Goal: Information Seeking & Learning: Check status

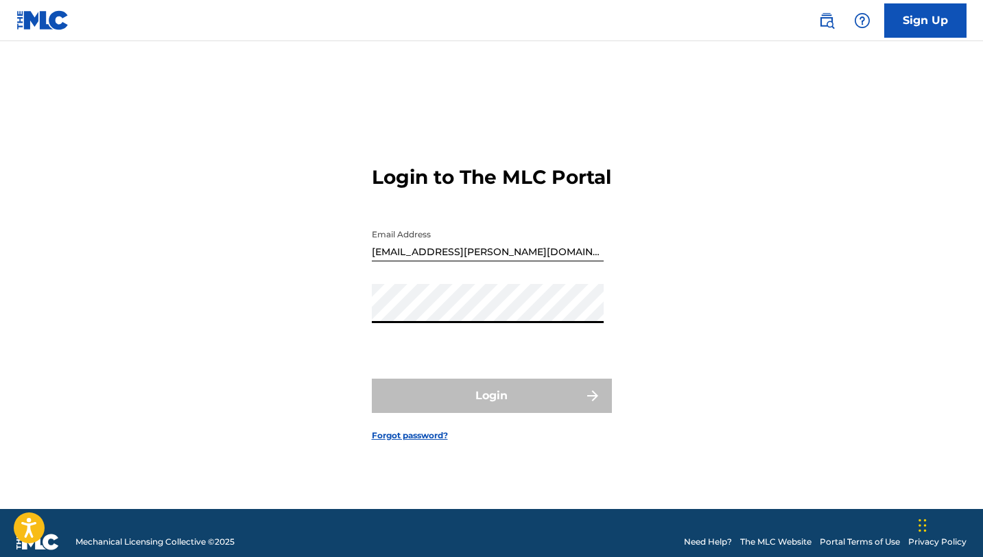
click at [409, 261] on input "[EMAIL_ADDRESS][PERSON_NAME][DOMAIN_NAME]" at bounding box center [488, 241] width 232 height 39
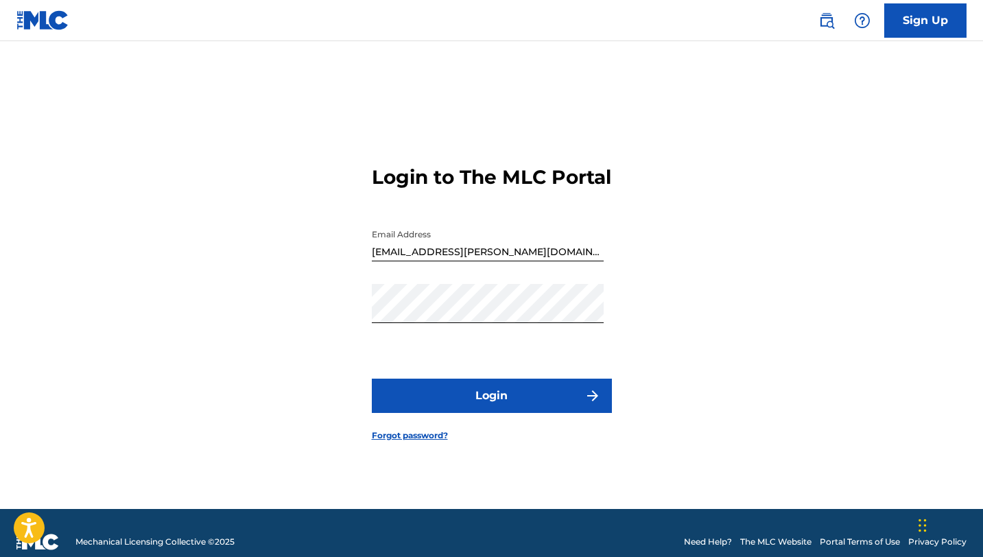
click at [482, 407] on button "Login" at bounding box center [492, 395] width 240 height 34
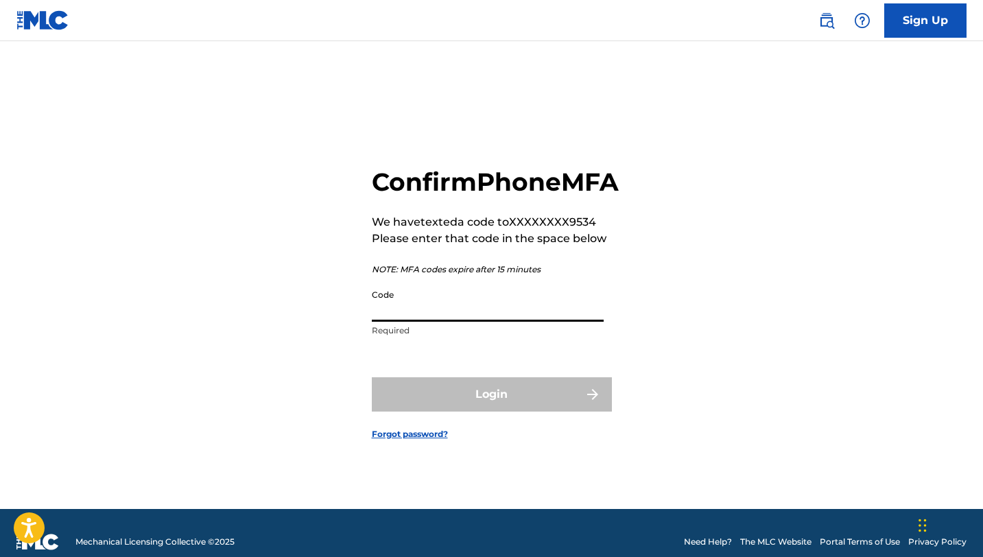
click at [454, 318] on input "Code" at bounding box center [488, 301] width 232 height 39
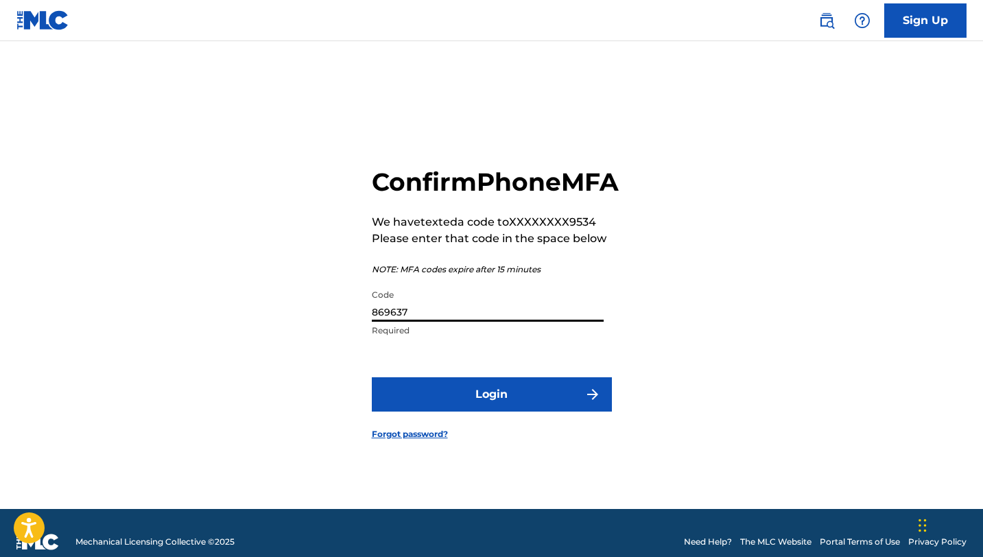
type input "869637"
click at [479, 407] on button "Login" at bounding box center [492, 394] width 240 height 34
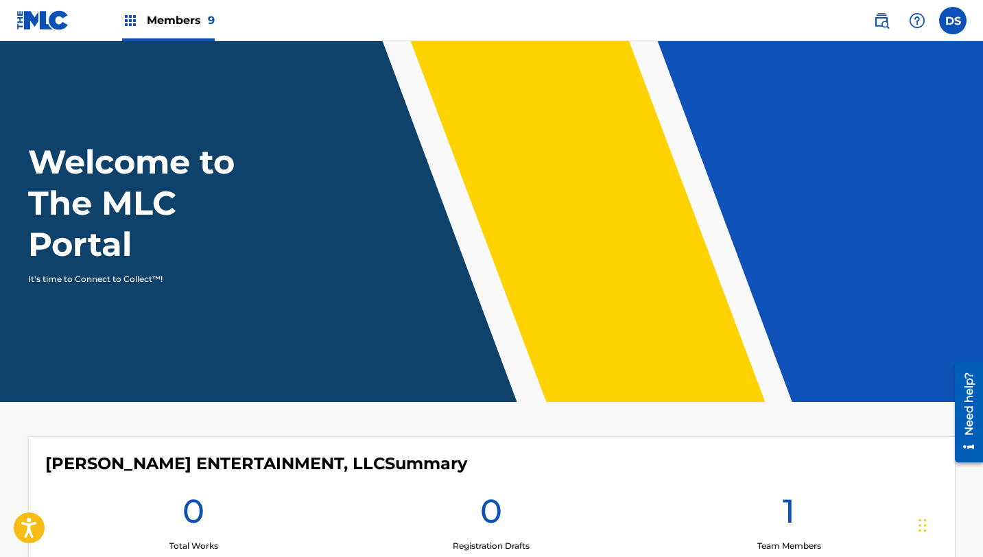
click at [130, 20] on img at bounding box center [130, 20] width 16 height 16
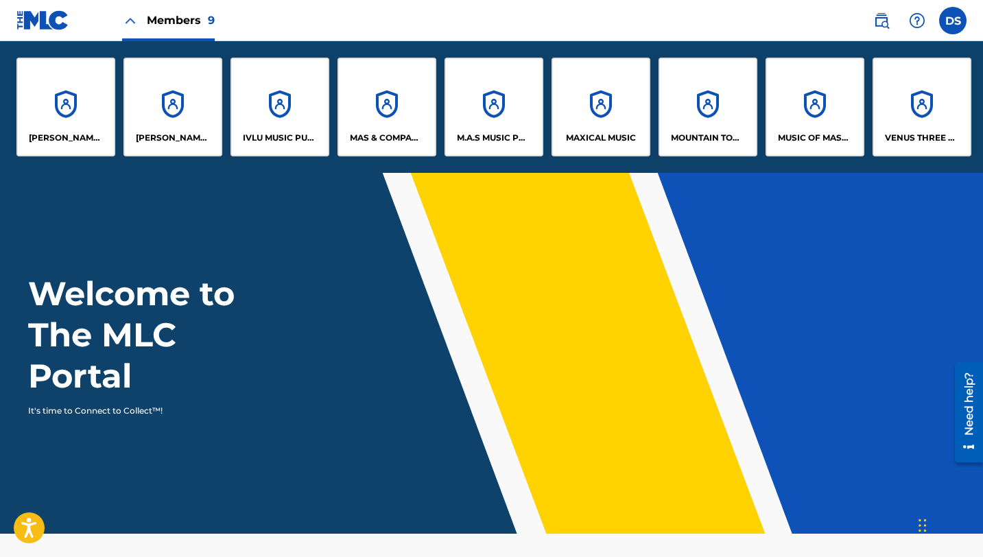
click at [169, 132] on p "[PERSON_NAME] [PERSON_NAME] PUBLISHING" at bounding box center [173, 138] width 75 height 12
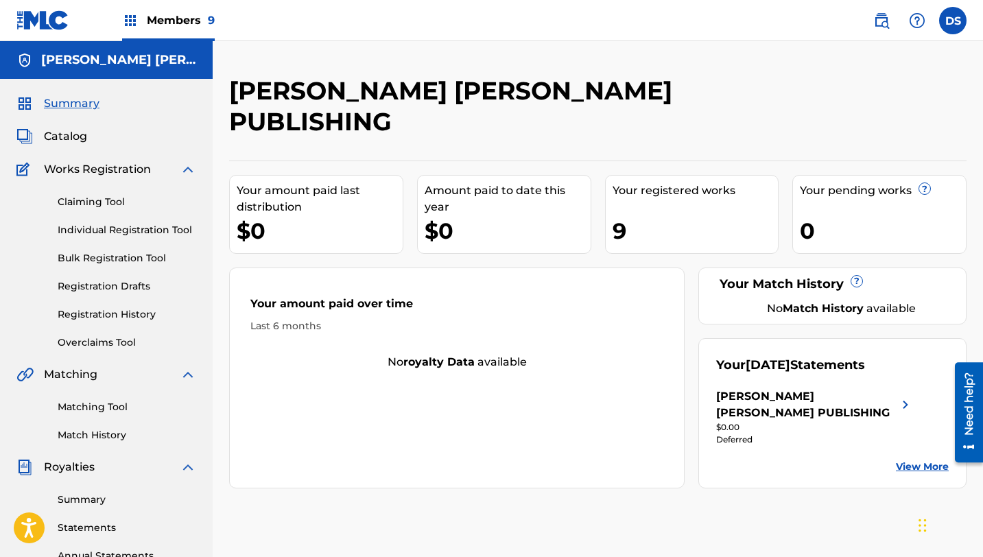
click at [74, 494] on link "Summary" at bounding box center [127, 499] width 138 height 14
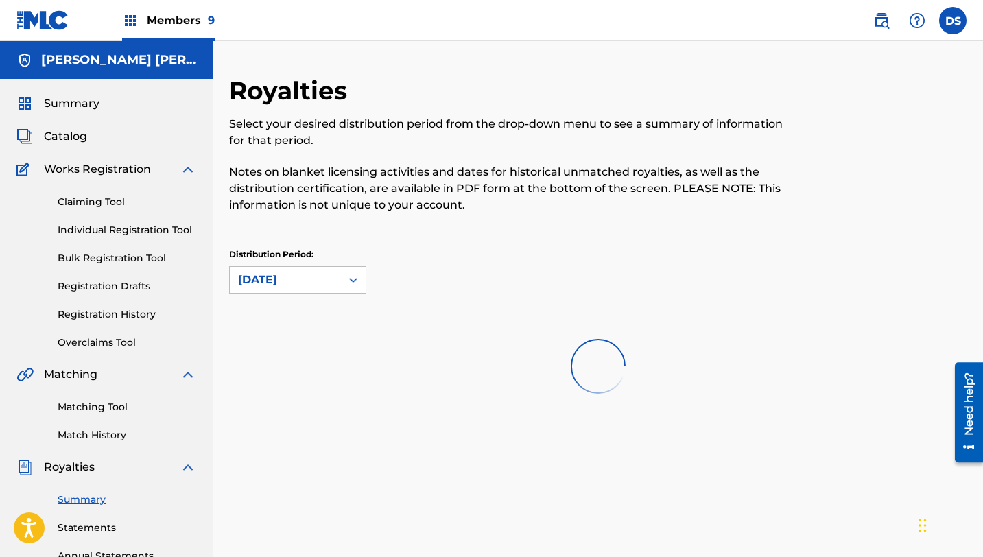
click at [74, 494] on link "Summary" at bounding box center [127, 499] width 138 height 14
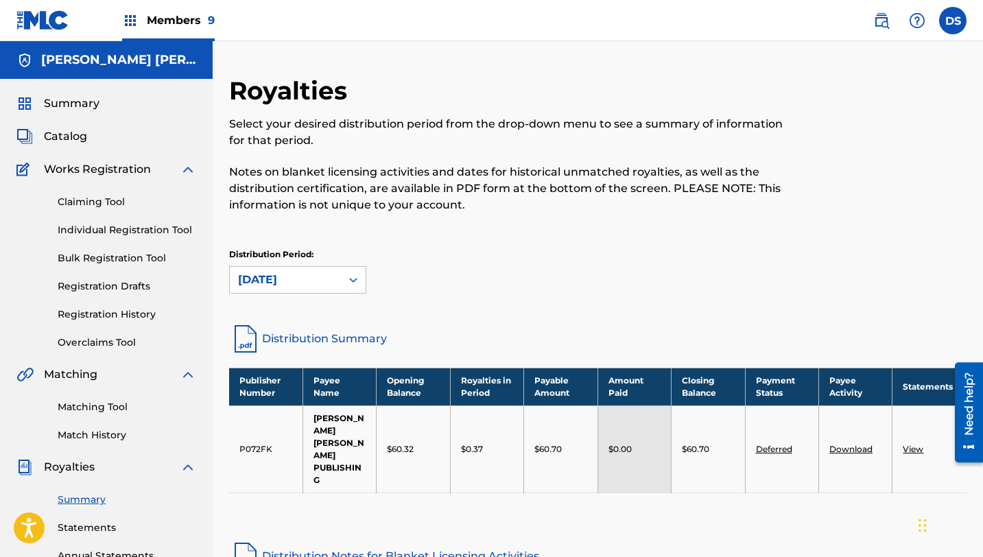
scroll to position [21, 0]
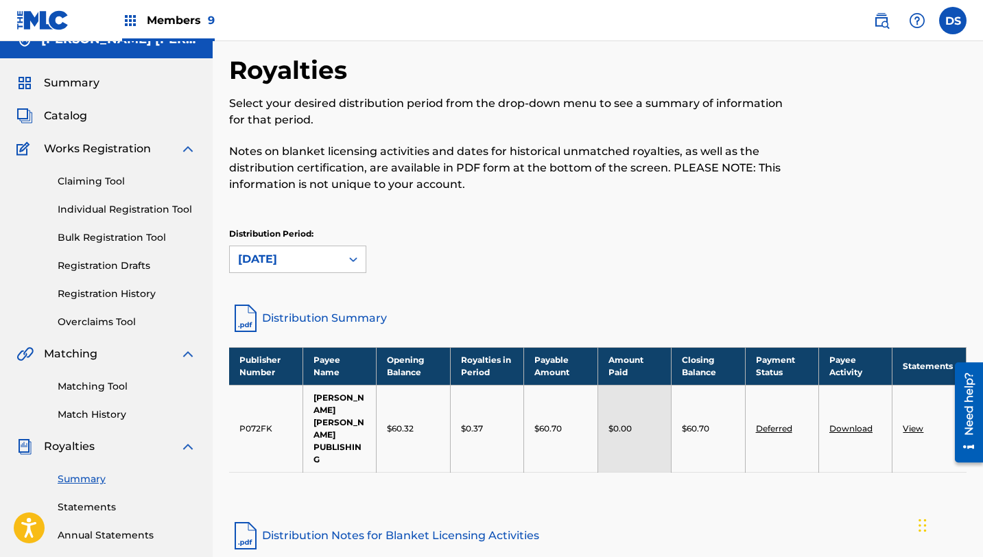
drag, startPoint x: 987, startPoint y: 164, endPoint x: 987, endPoint y: 171, distance: 7.5
click at [982, 169] on html "Accessibility Screen-Reader Guide, Feedback, and Issue Reporting | New window C…" at bounding box center [491, 257] width 983 height 557
click at [982, 193] on html "Accessibility Screen-Reader Guide, Feedback, and Issue Reporting | New window C…" at bounding box center [491, 257] width 983 height 557
drag, startPoint x: 987, startPoint y: 221, endPoint x: 987, endPoint y: 238, distance: 16.5
click at [982, 226] on html "Accessibility Screen-Reader Guide, Feedback, and Issue Reporting | New window C…" at bounding box center [491, 257] width 983 height 557
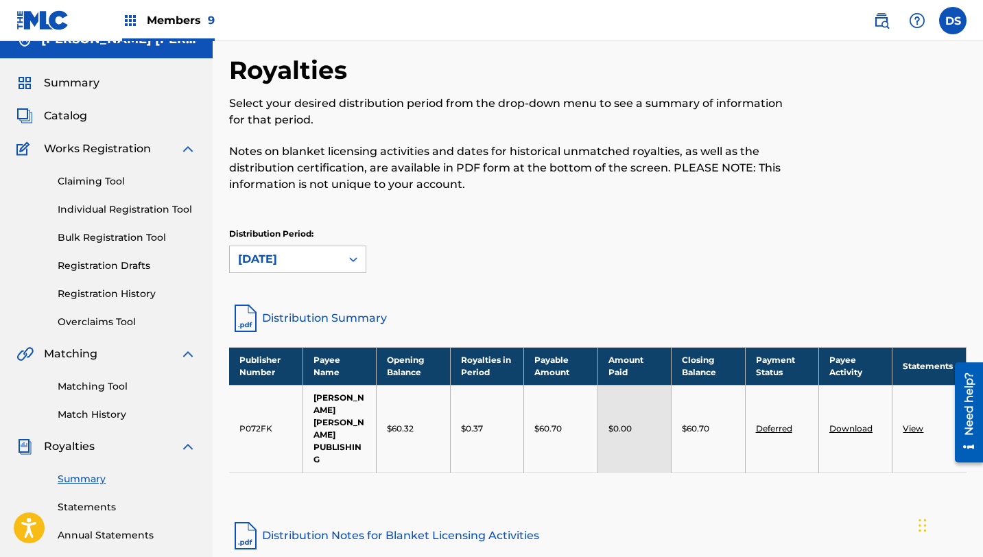
drag, startPoint x: 987, startPoint y: 238, endPoint x: 987, endPoint y: 265, distance: 26.7
click at [982, 243] on html "Accessibility Screen-Reader Guide, Feedback, and Issue Reporting | New window C…" at bounding box center [491, 257] width 983 height 557
click at [982, 267] on html "Accessibility Screen-Reader Guide, Feedback, and Issue Reporting | New window C…" at bounding box center [491, 257] width 983 height 557
click at [982, 233] on html "Accessibility Screen-Reader Guide, Feedback, and Issue Reporting | New window C…" at bounding box center [491, 257] width 983 height 557
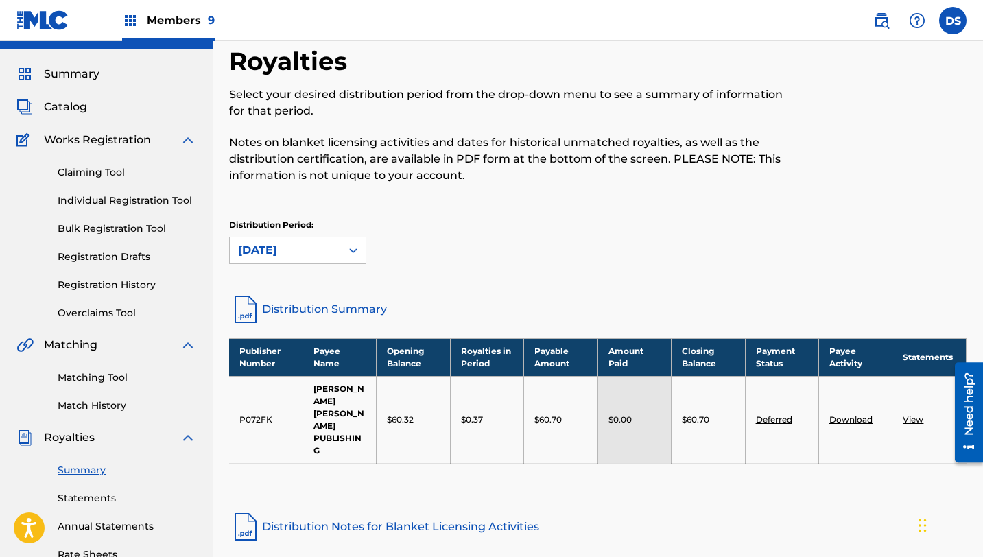
scroll to position [32, 0]
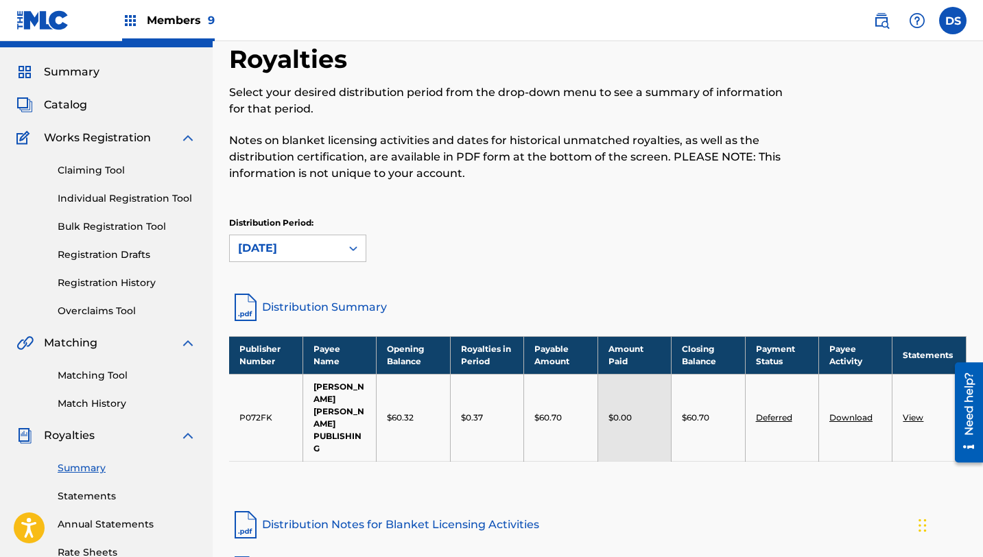
click at [982, 258] on html "Accessibility Screen-Reader Guide, Feedback, and Issue Reporting | New window C…" at bounding box center [491, 246] width 983 height 557
click at [982, 259] on html "Accessibility Screen-Reader Guide, Feedback, and Issue Reporting | New window C…" at bounding box center [491, 246] width 983 height 557
click at [128, 23] on img at bounding box center [130, 20] width 16 height 16
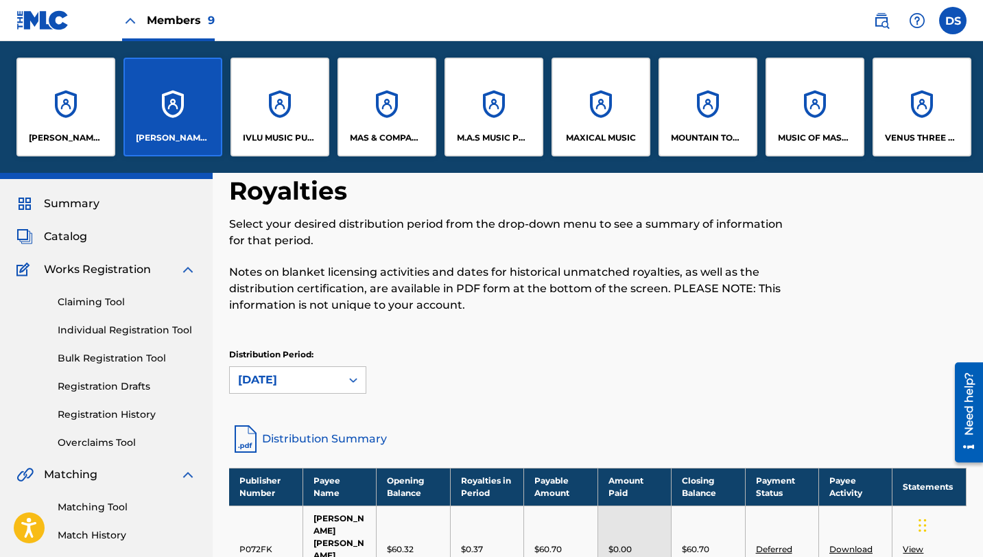
scroll to position [163, 0]
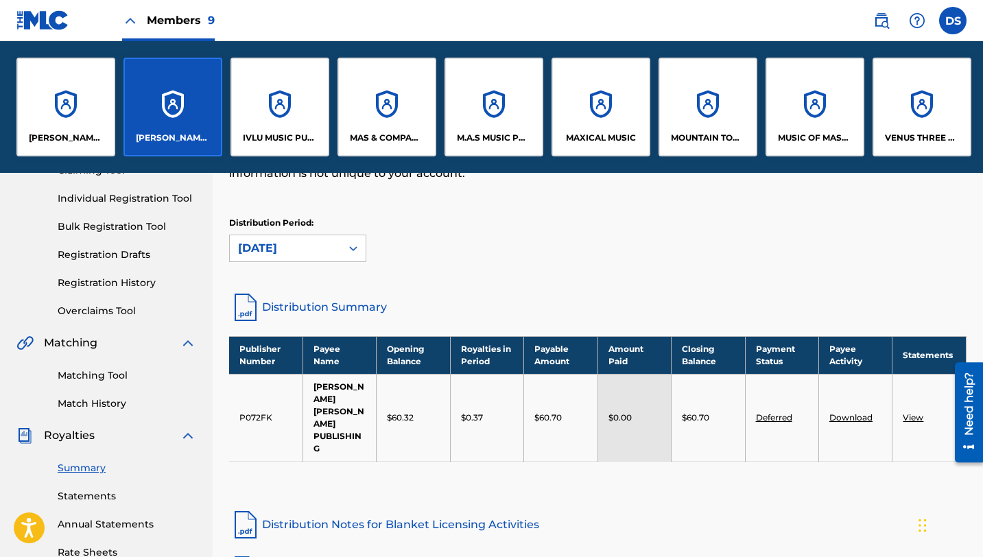
click at [267, 110] on div "IVLU MUSIC PUBLISHING" at bounding box center [279, 107] width 99 height 99
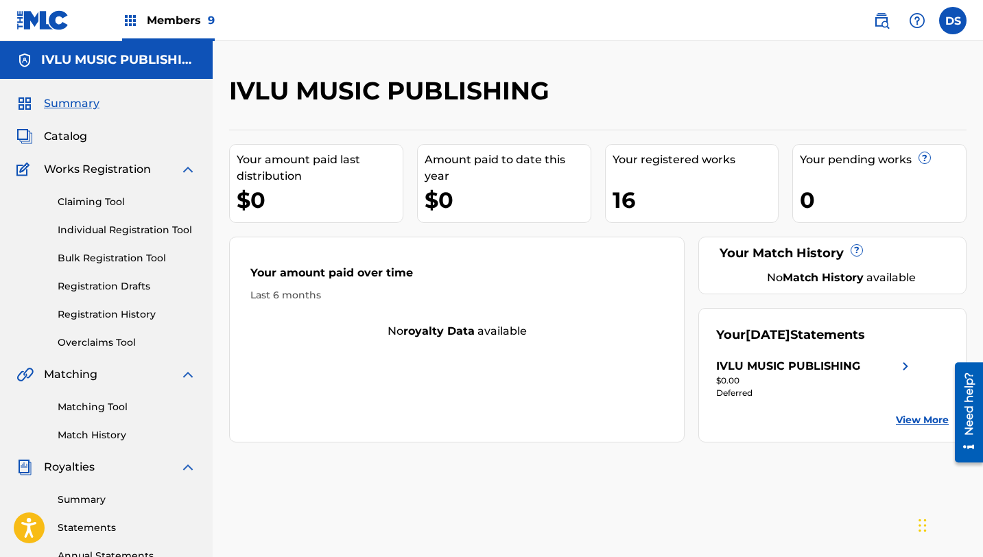
click at [74, 501] on link "Summary" at bounding box center [127, 499] width 138 height 14
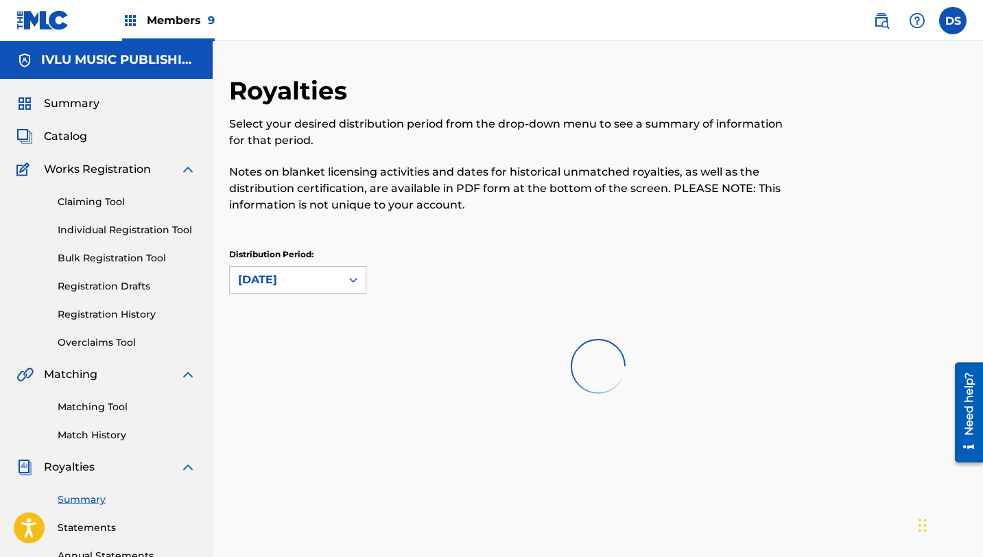
click at [74, 501] on link "Summary" at bounding box center [127, 499] width 138 height 14
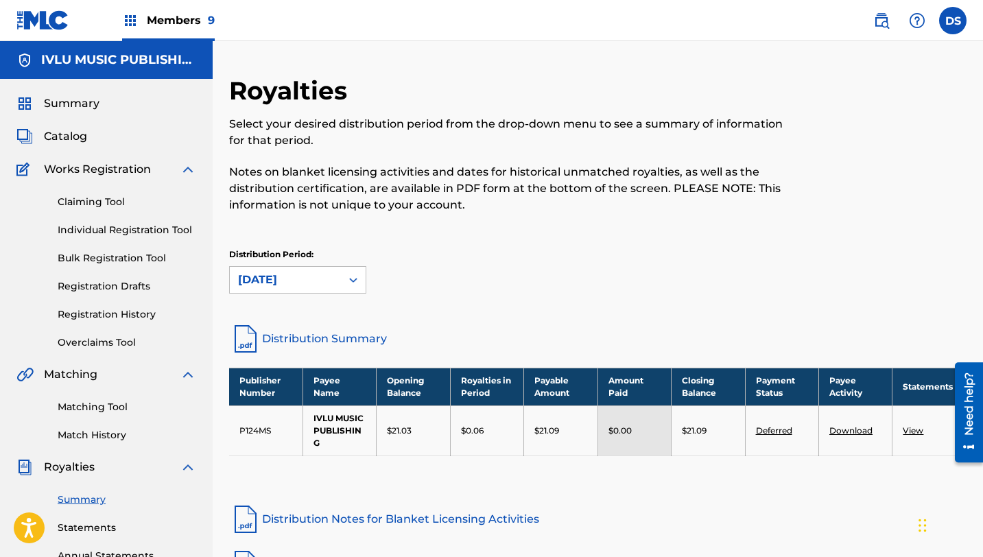
click at [134, 18] on img at bounding box center [130, 20] width 16 height 16
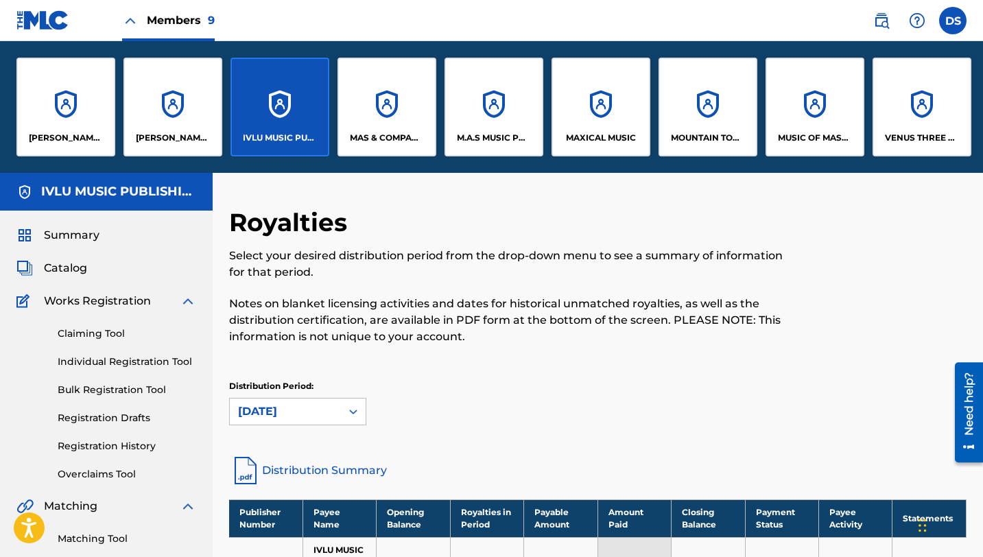
click at [378, 99] on div "MAS & COMPANY LLC DBA SONGS OF MASCO" at bounding box center [386, 107] width 99 height 99
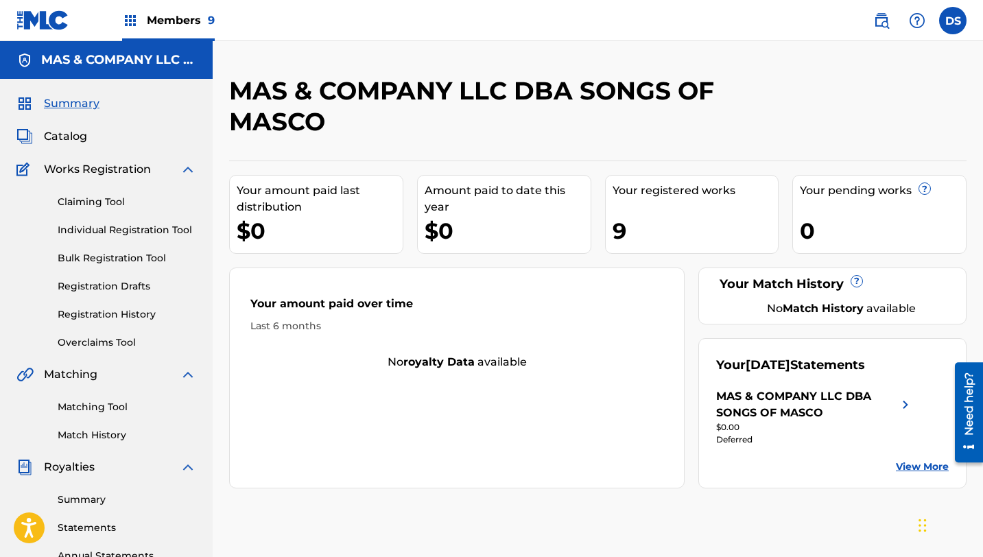
click at [80, 501] on link "Summary" at bounding box center [127, 499] width 138 height 14
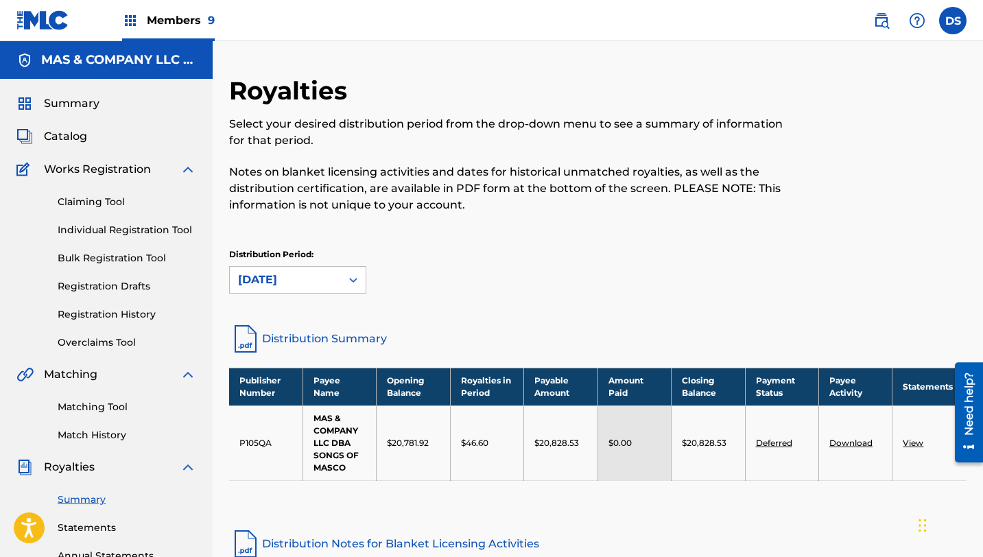
click at [80, 60] on h5 "MAS & COMPANY LLC DBA SONGS OF MASCO" at bounding box center [118, 60] width 155 height 16
click at [73, 100] on span "Summary" at bounding box center [72, 103] width 56 height 16
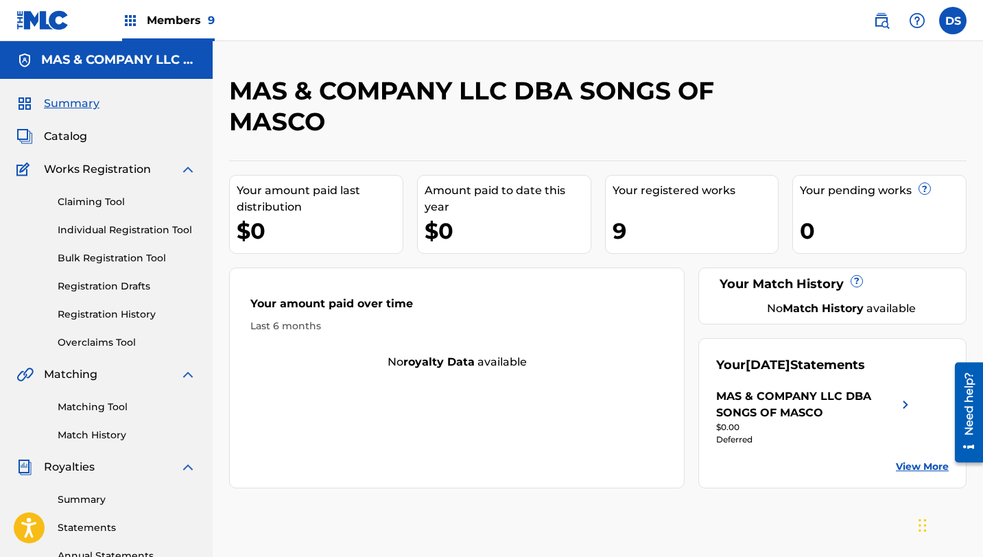
click at [130, 16] on img at bounding box center [130, 20] width 16 height 16
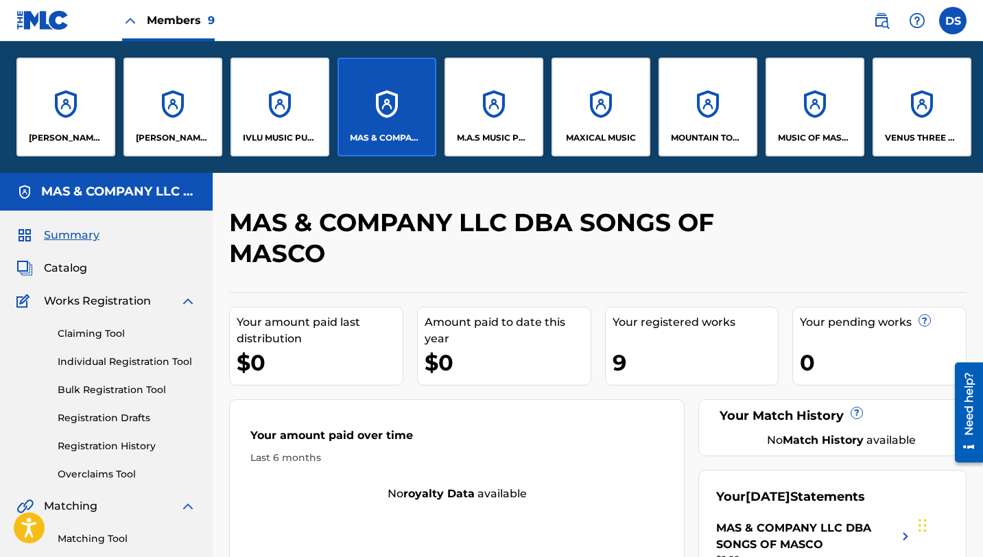
click at [130, 16] on img at bounding box center [130, 20] width 16 height 16
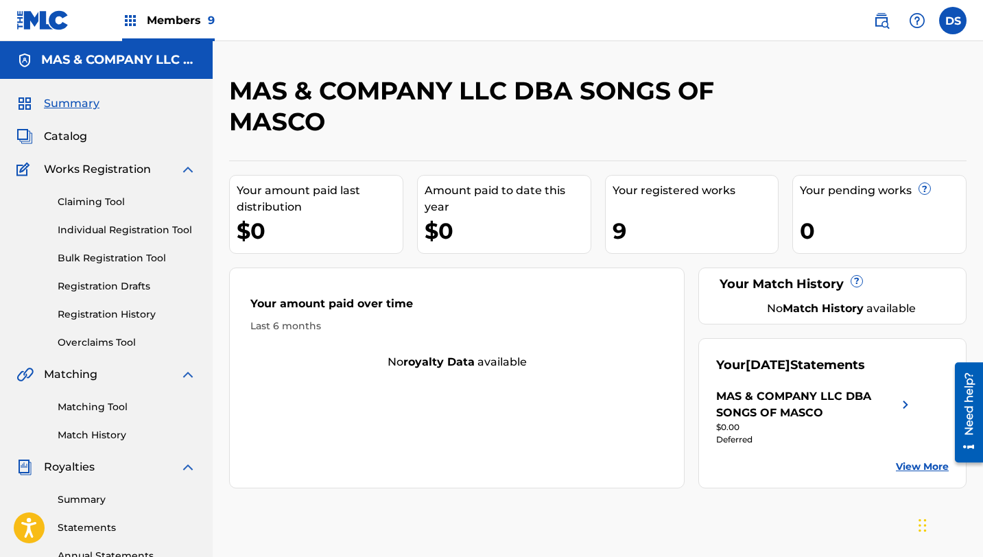
click at [130, 16] on img at bounding box center [130, 20] width 16 height 16
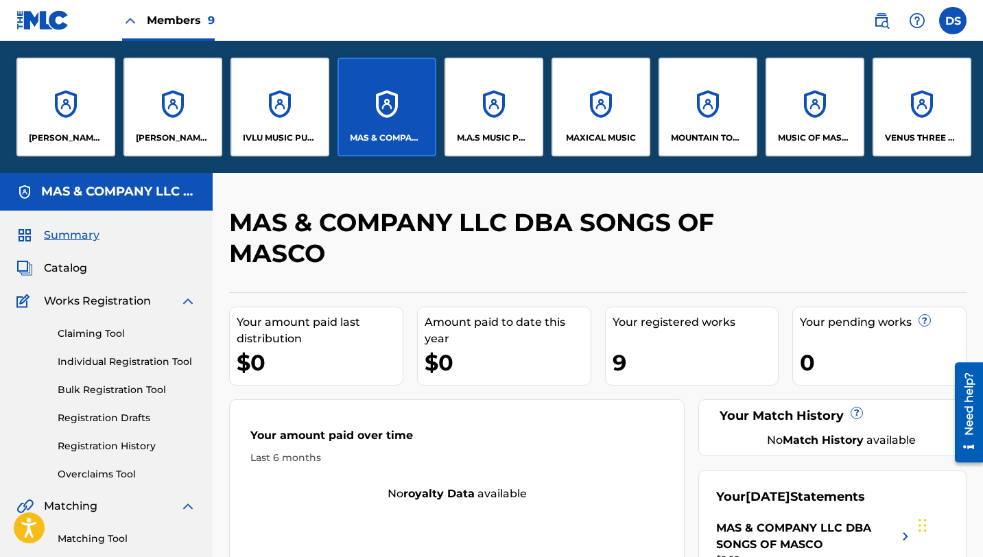
click at [496, 118] on div "M.A.S MUSIC PUBLISHING TOO" at bounding box center [493, 107] width 99 height 99
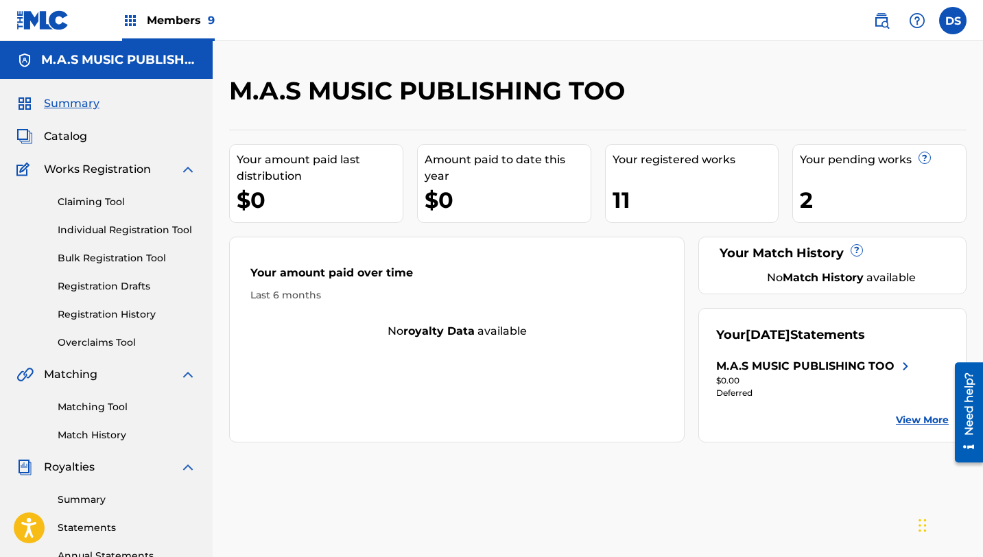
click at [70, 497] on link "Summary" at bounding box center [127, 499] width 138 height 14
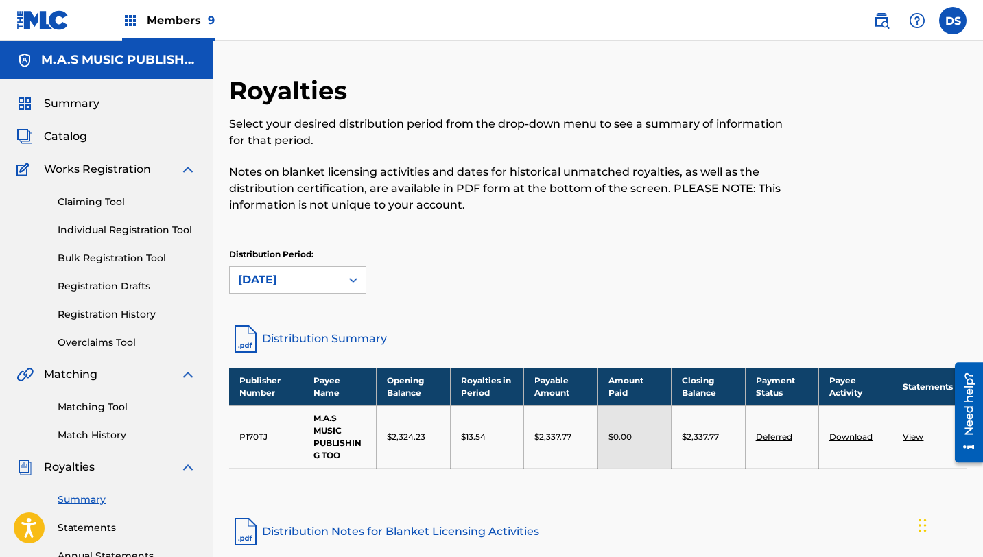
click at [128, 19] on img at bounding box center [130, 20] width 16 height 16
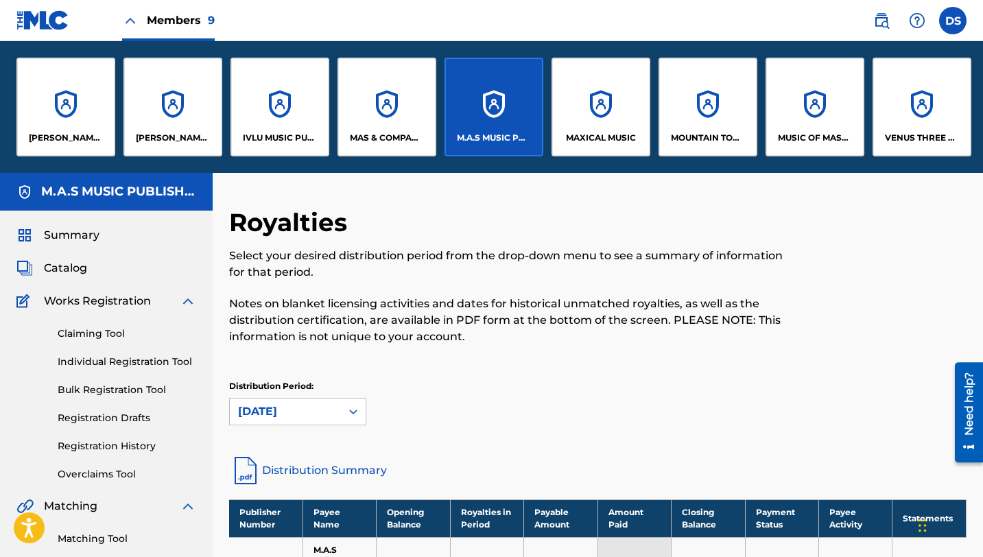
click at [798, 123] on div "MUSIC OF MASCO" at bounding box center [814, 107] width 99 height 99
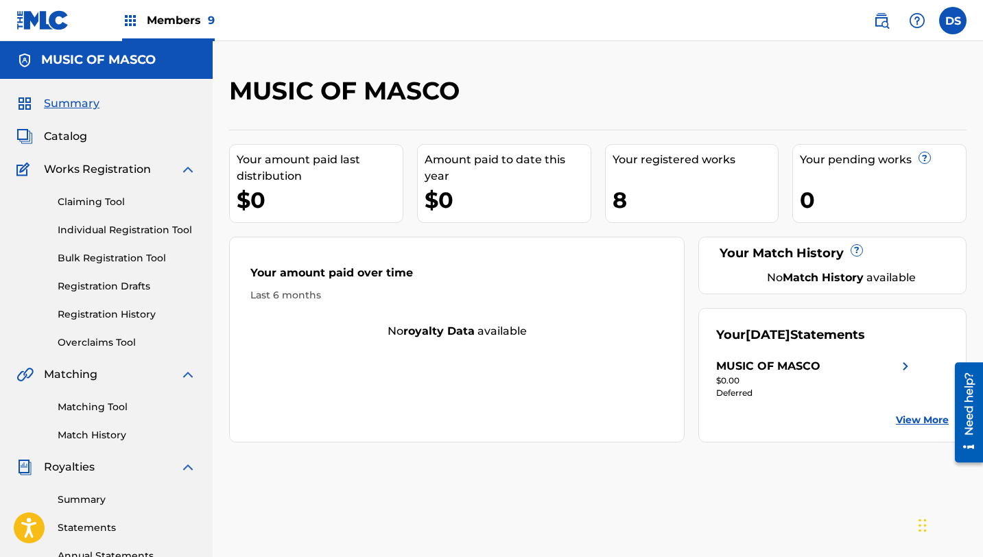
click at [74, 500] on link "Summary" at bounding box center [127, 499] width 138 height 14
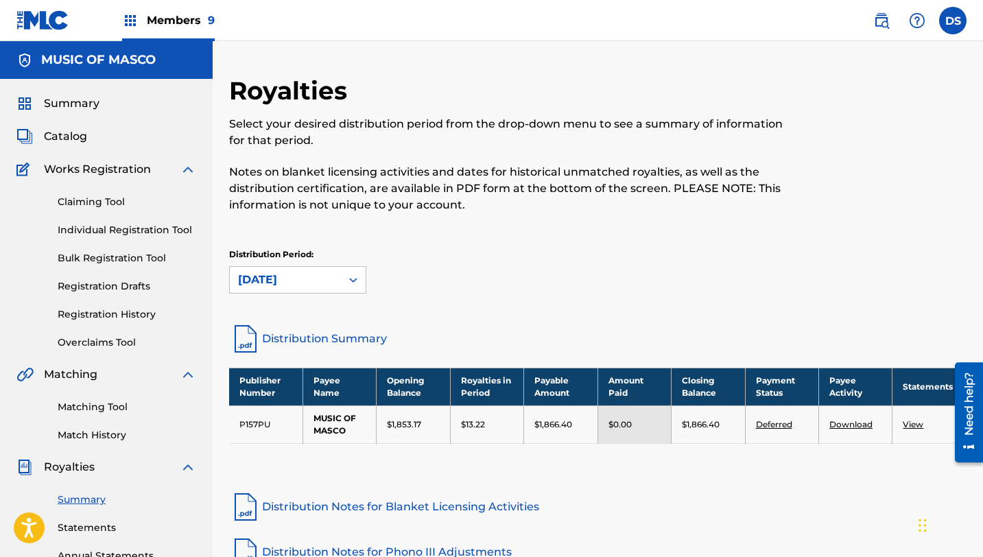
click at [528, 304] on div "Distribution Period: [DATE]" at bounding box center [597, 277] width 737 height 58
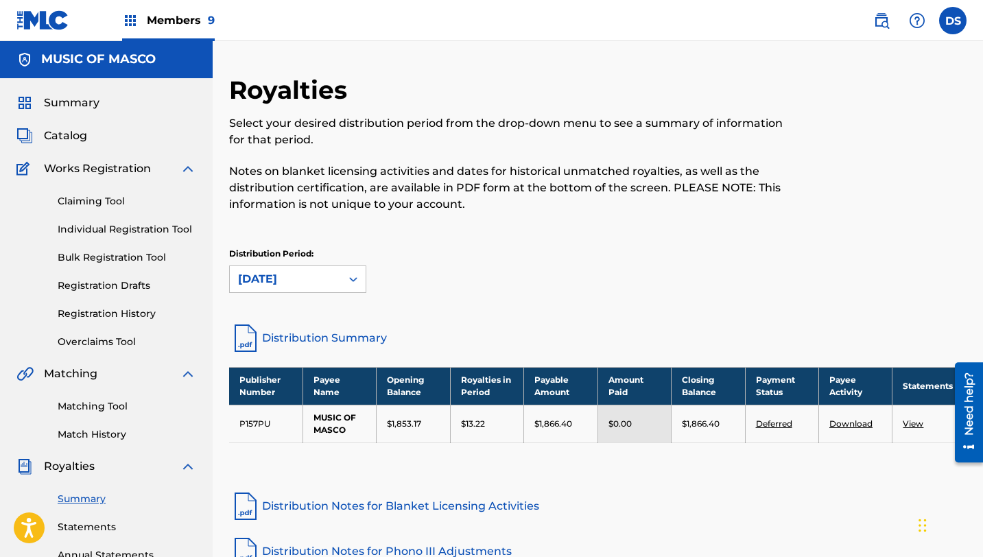
scroll to position [31, 0]
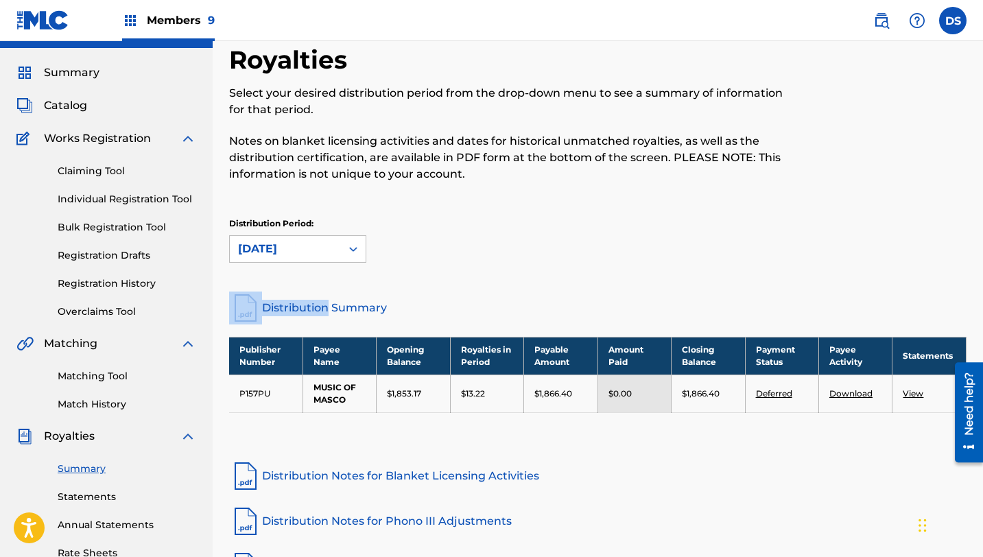
drag, startPoint x: 987, startPoint y: 282, endPoint x: 987, endPoint y: 291, distance: 8.2
click at [982, 285] on html "Accessibility Screen-Reader Guide, Feedback, and Issue Reporting | New window C…" at bounding box center [491, 247] width 983 height 557
drag, startPoint x: 987, startPoint y: 291, endPoint x: 987, endPoint y: 302, distance: 11.0
click at [982, 302] on html "Accessibility Screen-Reader Guide, Feedback, and Issue Reporting | New window C…" at bounding box center [491, 247] width 983 height 557
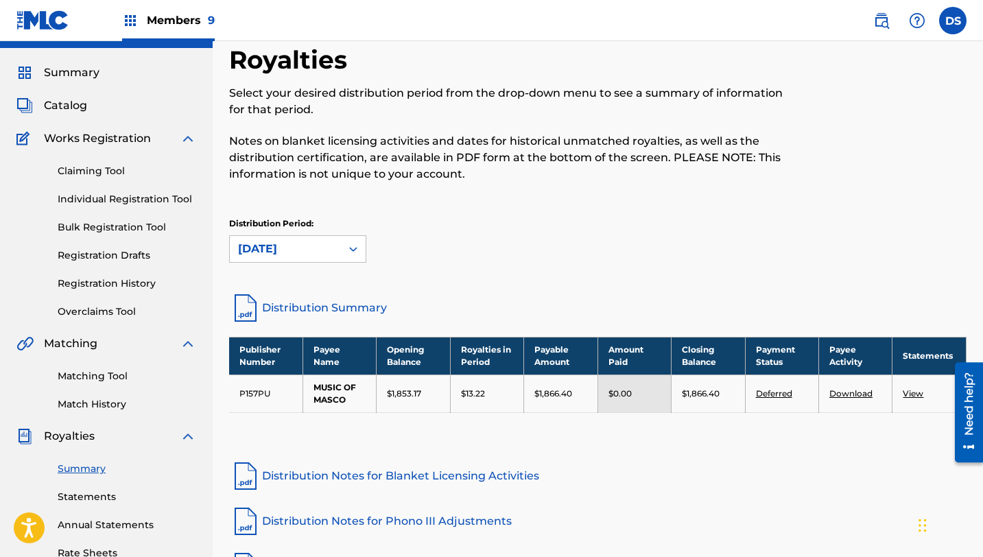
click at [982, 302] on html "Accessibility Screen-Reader Guide, Feedback, and Issue Reporting | New window C…" at bounding box center [491, 247] width 983 height 557
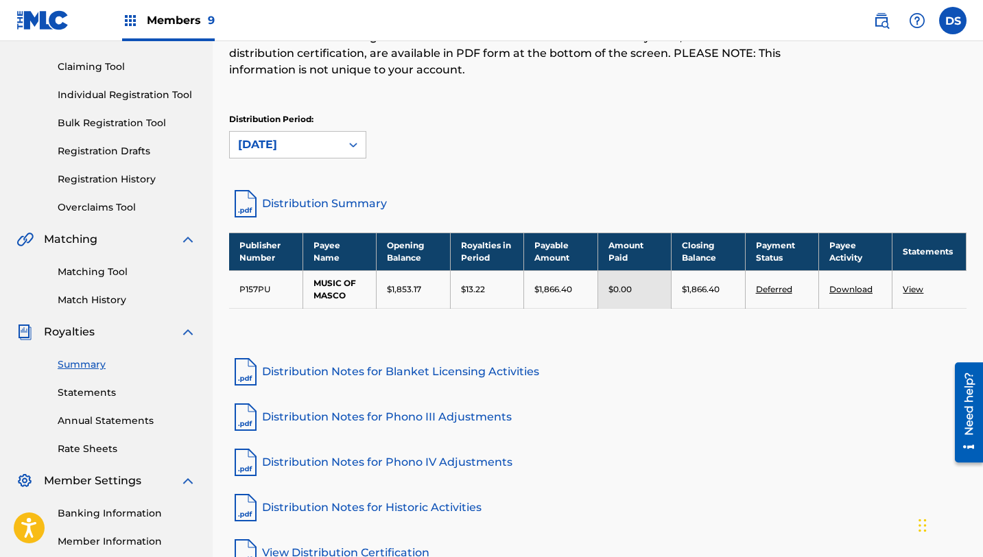
scroll to position [135, 0]
click at [982, 313] on html "Accessibility Screen-Reader Guide, Feedback, and Issue Reporting | New window C…" at bounding box center [491, 143] width 983 height 557
drag, startPoint x: 987, startPoint y: 108, endPoint x: 987, endPoint y: 49, distance: 59.7
click at [982, 51] on html "Accessibility Screen-Reader Guide, Feedback, and Issue Reporting | New window C…" at bounding box center [491, 143] width 983 height 557
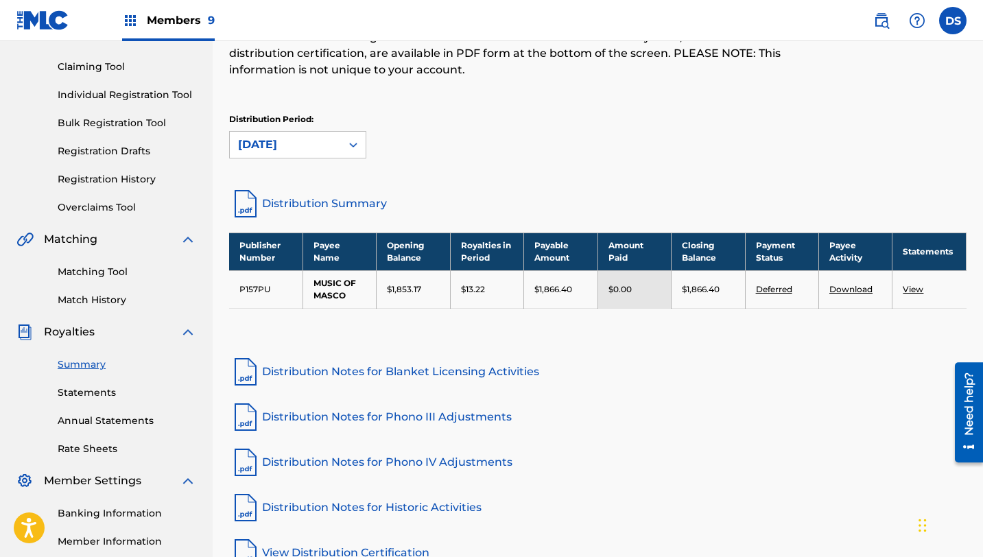
scroll to position [0, 0]
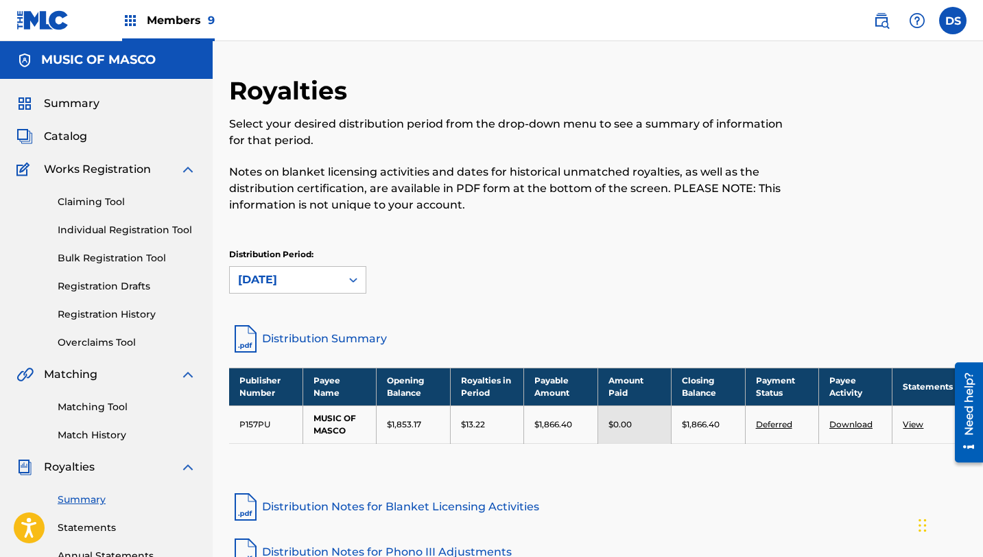
click at [61, 135] on span "Catalog" at bounding box center [65, 136] width 43 height 16
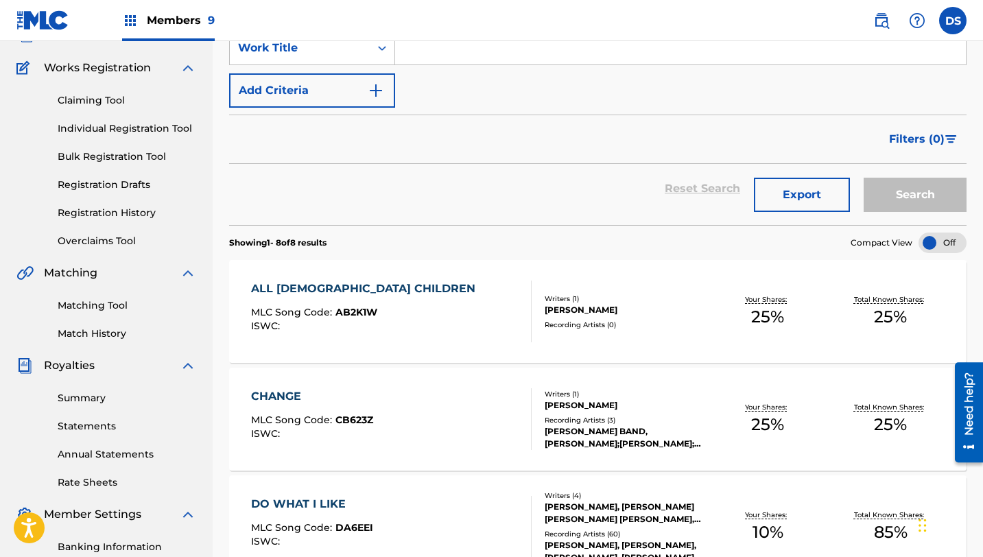
scroll to position [106, 0]
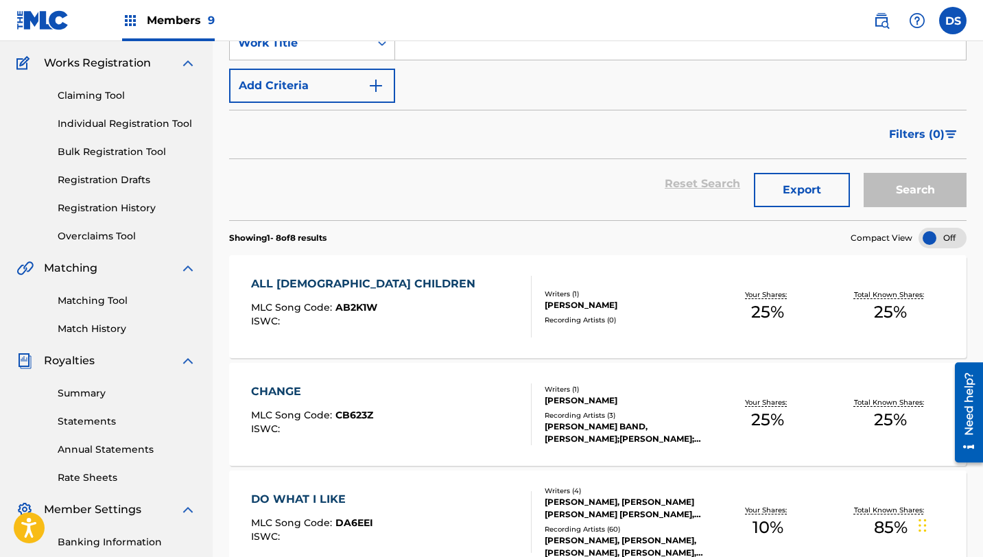
click at [982, 196] on html "Accessibility Screen-Reader Guide, Feedback, and Issue Reporting | New window C…" at bounding box center [491, 172] width 983 height 557
drag, startPoint x: 987, startPoint y: 204, endPoint x: 987, endPoint y: 230, distance: 26.1
click at [982, 230] on html "Accessibility Screen-Reader Guide, Feedback, and Issue Reporting | New window C…" at bounding box center [491, 172] width 983 height 557
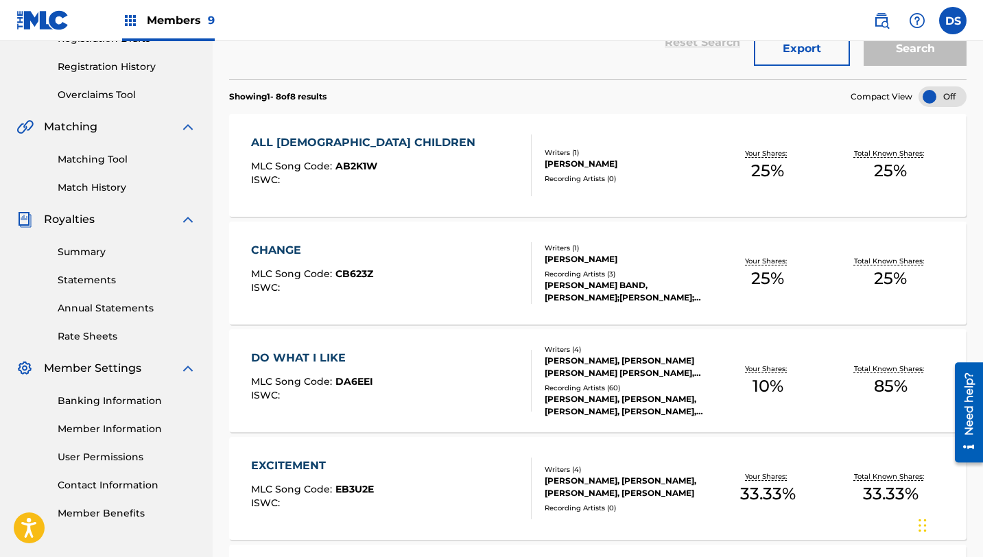
scroll to position [248, 0]
click at [982, 254] on html "Accessibility Screen-Reader Guide, Feedback, and Issue Reporting | New window C…" at bounding box center [491, 30] width 983 height 557
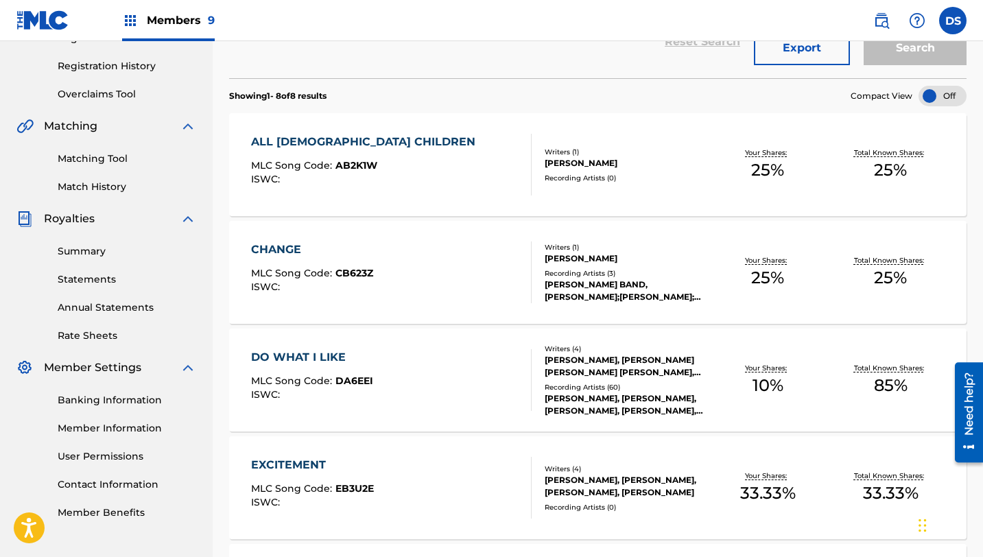
click at [982, 254] on html "Accessibility Screen-Reader Guide, Feedback, and Issue Reporting | New window C…" at bounding box center [491, 30] width 983 height 557
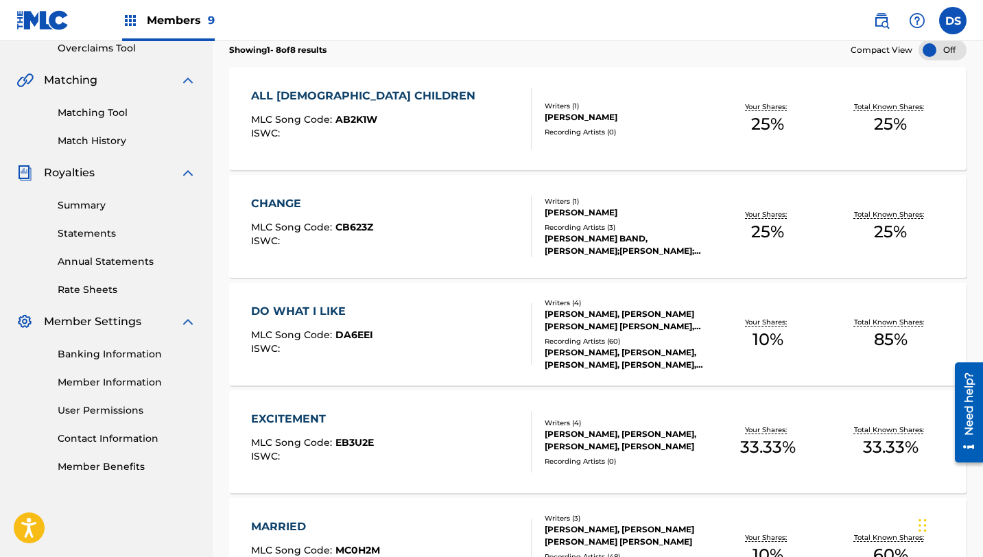
scroll to position [295, 0]
drag, startPoint x: 987, startPoint y: 237, endPoint x: 986, endPoint y: 246, distance: 9.6
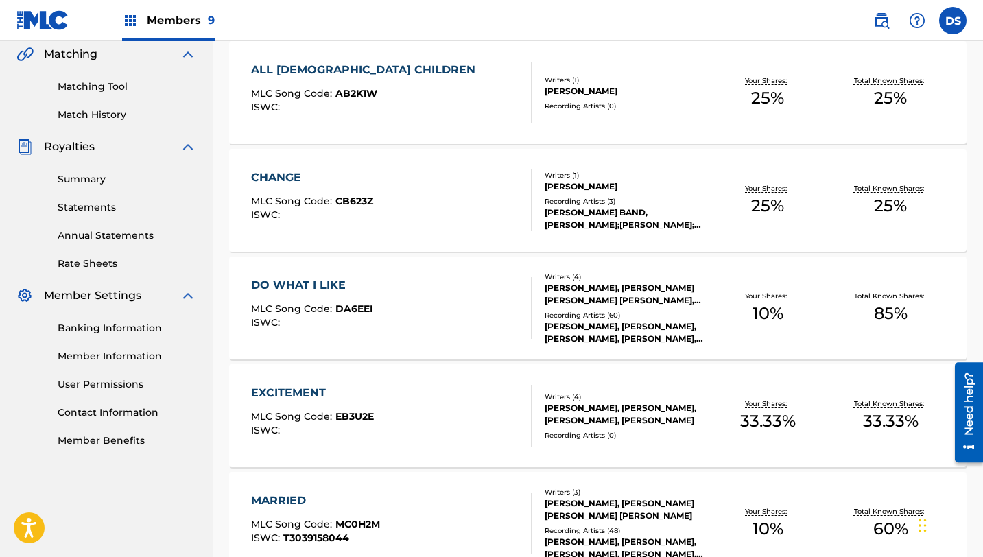
scroll to position [322, 0]
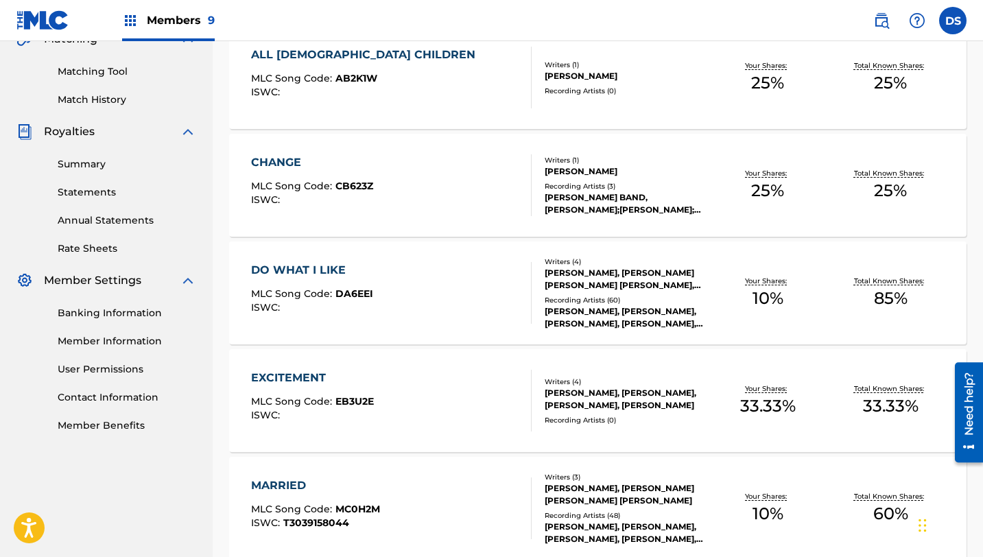
drag, startPoint x: 987, startPoint y: 188, endPoint x: 987, endPoint y: 230, distance: 41.8
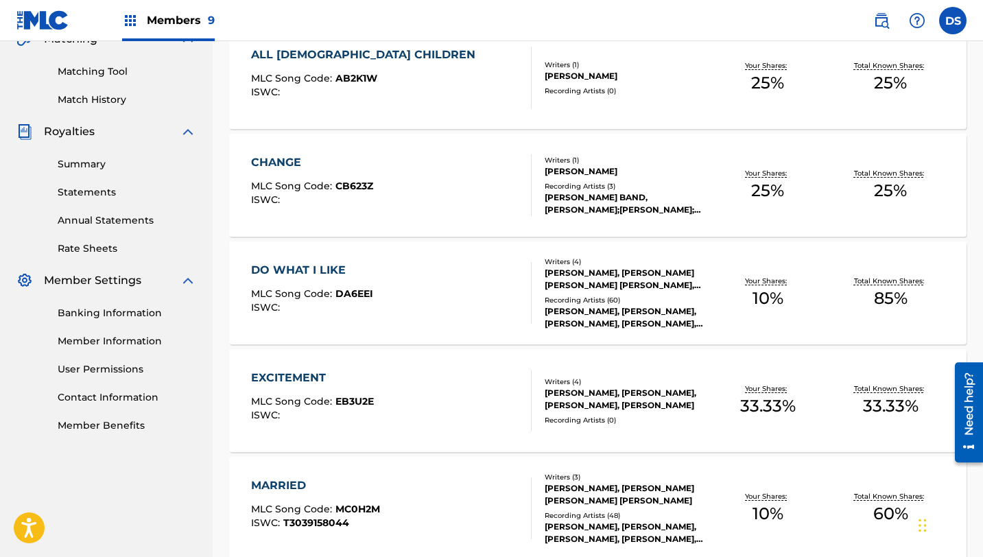
drag, startPoint x: 987, startPoint y: 262, endPoint x: 987, endPoint y: 269, distance: 7.5
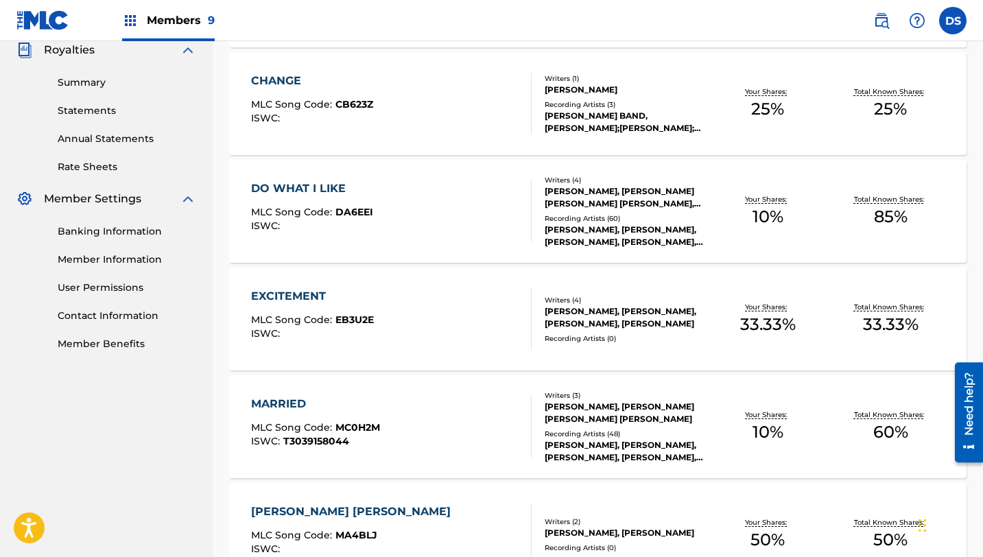
scroll to position [421, 0]
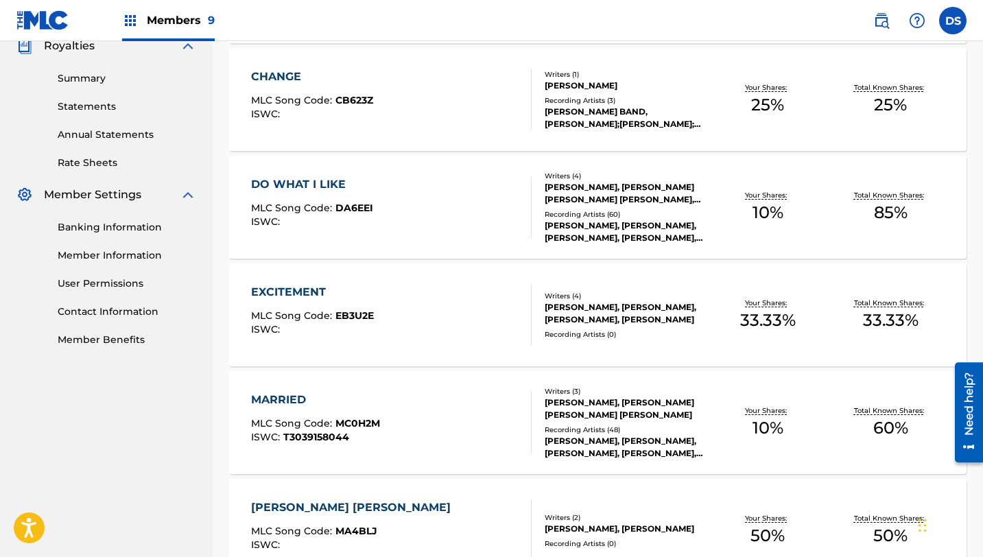
click at [980, 245] on div "Catalog Register Work SearchWithCriteriac6643da7-f573-45f1-930d-3aeb3bb381bd Wo…" at bounding box center [598, 257] width 770 height 1207
click at [980, 255] on div "Catalog Register Work SearchWithCriteriac6643da7-f573-45f1-930d-3aeb3bb381bd Wo…" at bounding box center [598, 257] width 770 height 1207
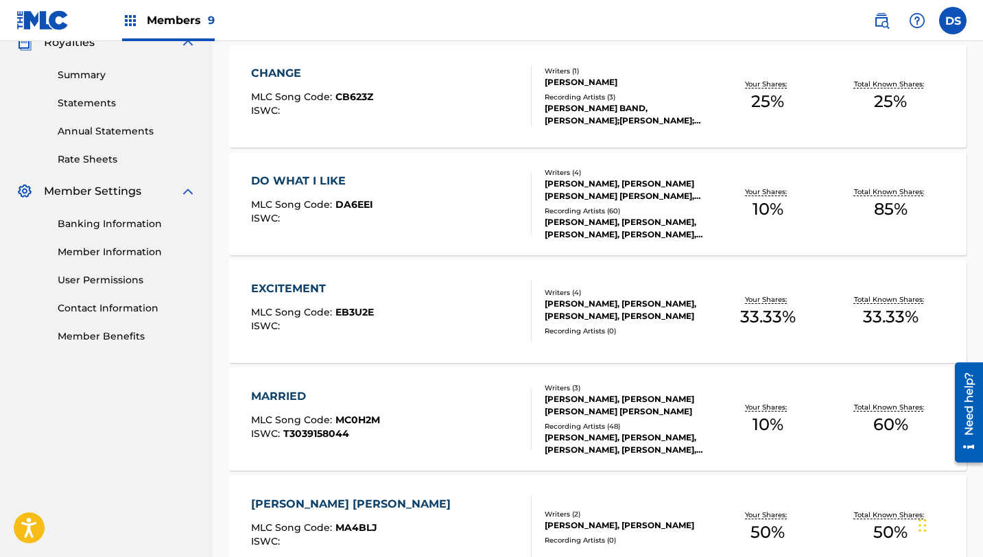
scroll to position [426, 0]
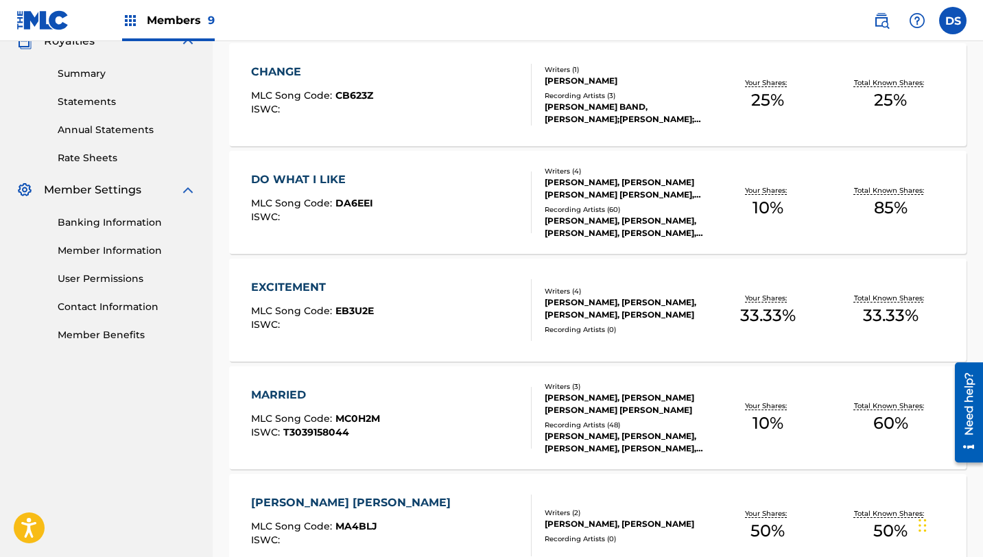
click at [981, 255] on div "Catalog Register Work SearchWithCriteriac6643da7-f573-45f1-930d-3aeb3bb381bd Wo…" at bounding box center [598, 253] width 770 height 1207
click at [982, 269] on div "Catalog Register Work SearchWithCriteriac6643da7-f573-45f1-930d-3aeb3bb381bd Wo…" at bounding box center [598, 253] width 770 height 1207
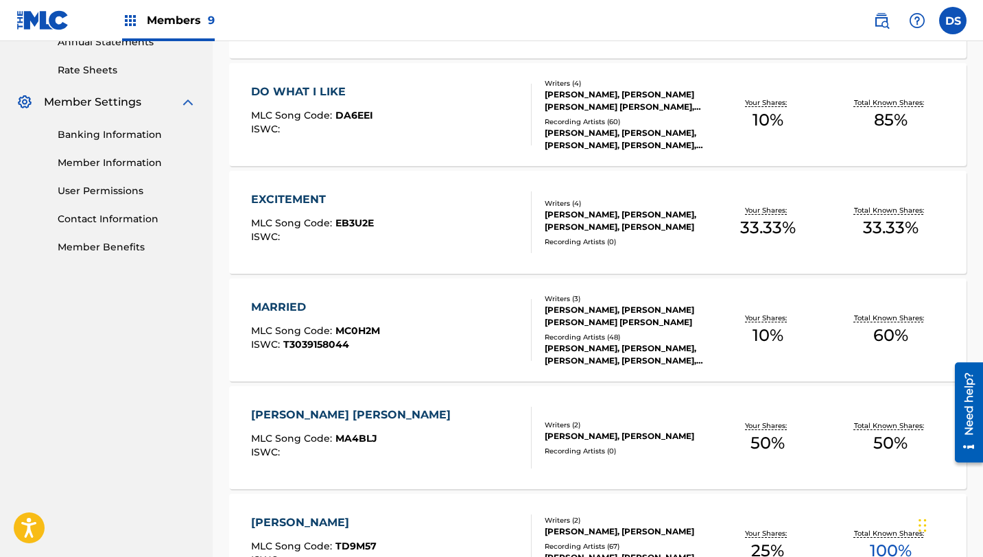
scroll to position [515, 0]
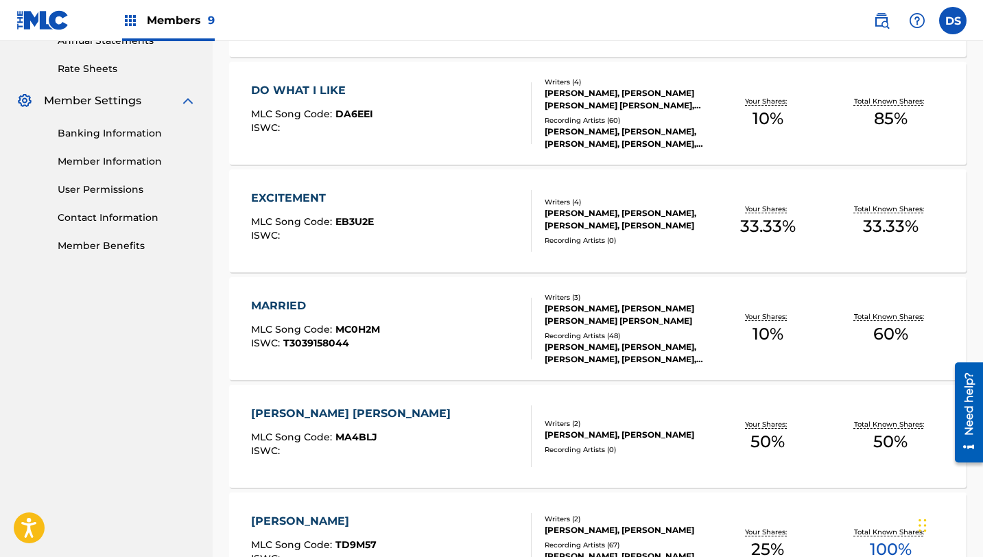
drag, startPoint x: 986, startPoint y: 218, endPoint x: 987, endPoint y: 272, distance: 53.5
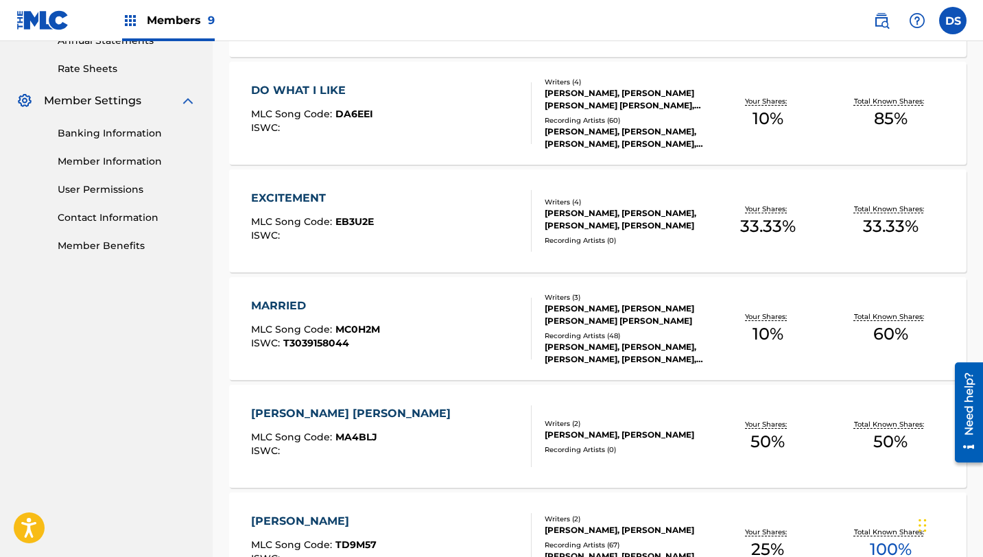
drag, startPoint x: 987, startPoint y: 272, endPoint x: 987, endPoint y: 286, distance: 14.4
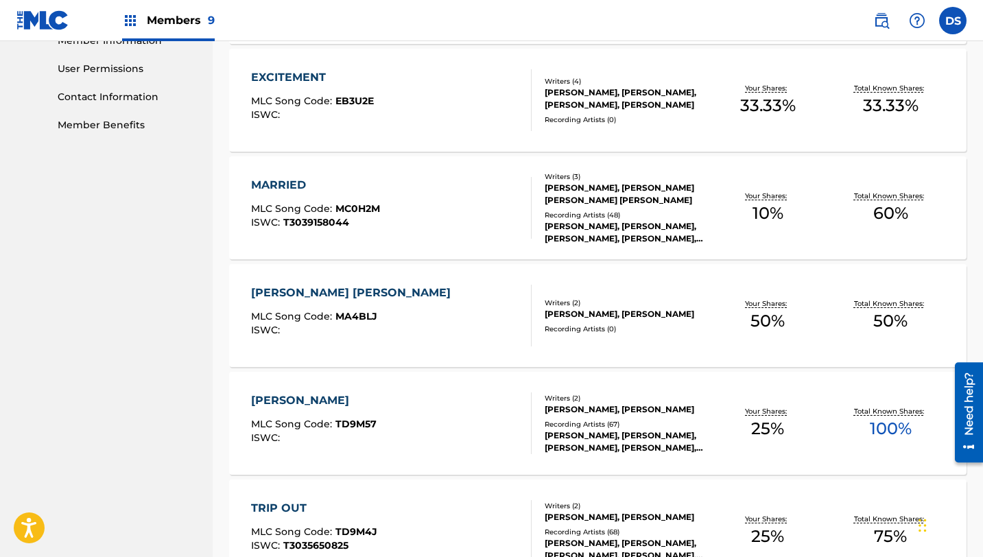
scroll to position [641, 0]
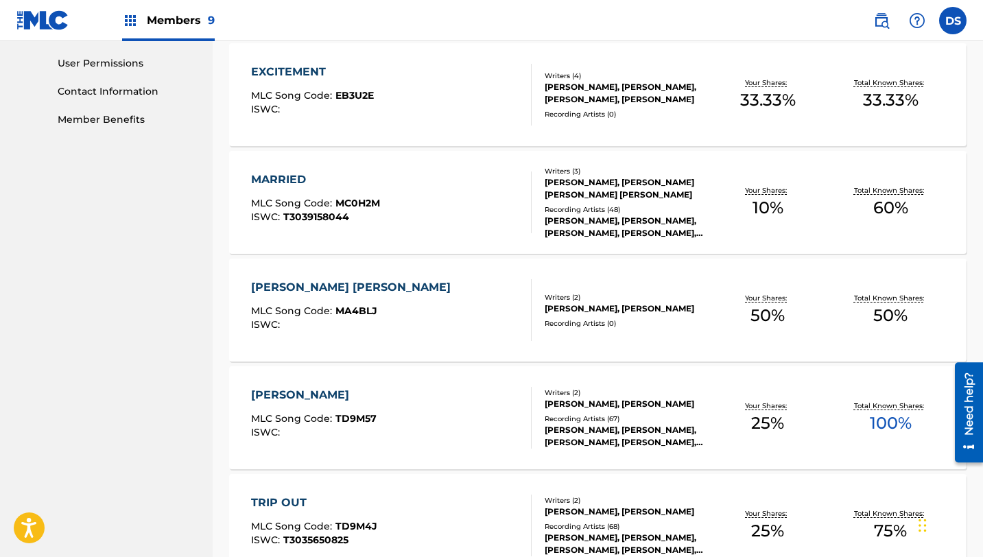
drag, startPoint x: 987, startPoint y: 255, endPoint x: 987, endPoint y: 335, distance: 80.2
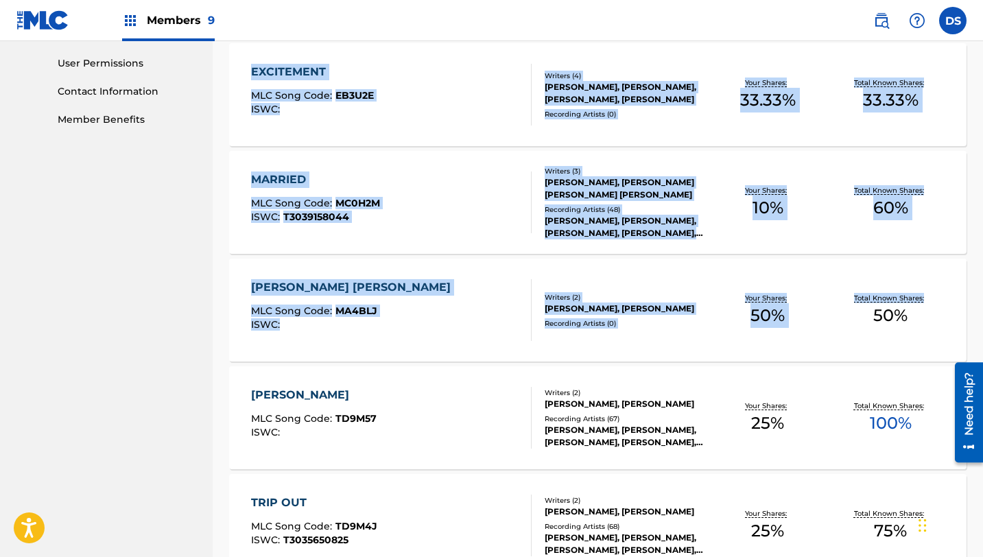
drag, startPoint x: 987, startPoint y: 287, endPoint x: 987, endPoint y: 314, distance: 26.7
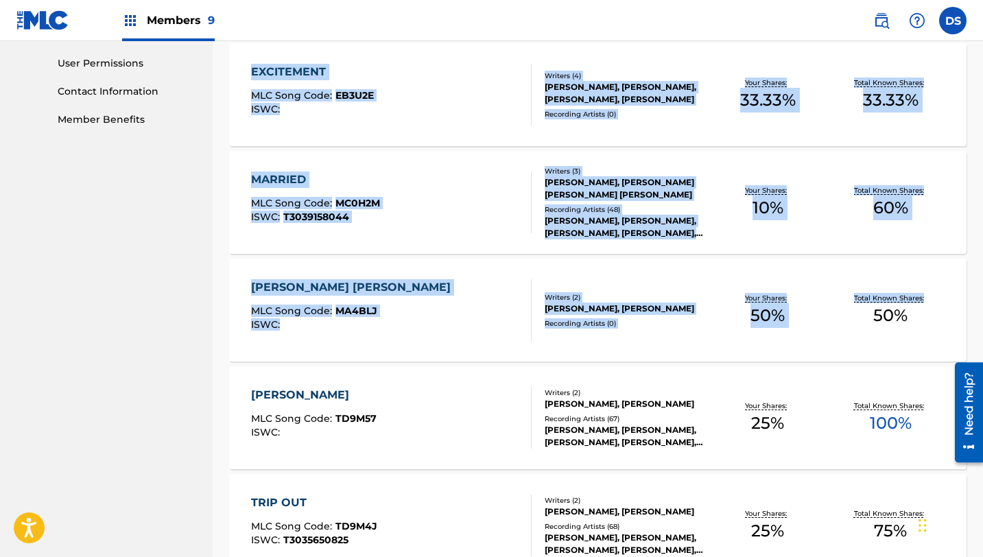
drag, startPoint x: 987, startPoint y: 267, endPoint x: 987, endPoint y: 322, distance: 54.2
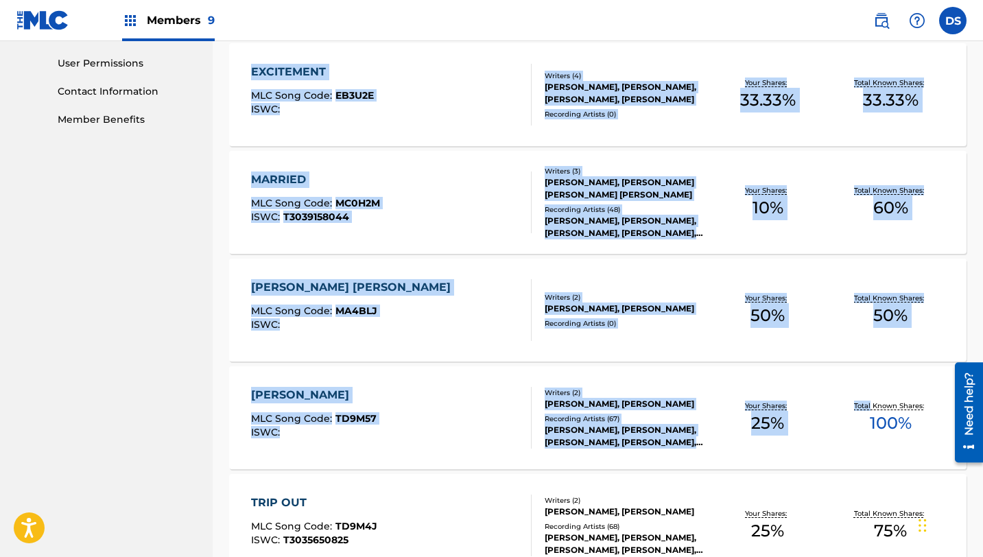
drag, startPoint x: 987, startPoint y: 313, endPoint x: 987, endPoint y: 373, distance: 59.7
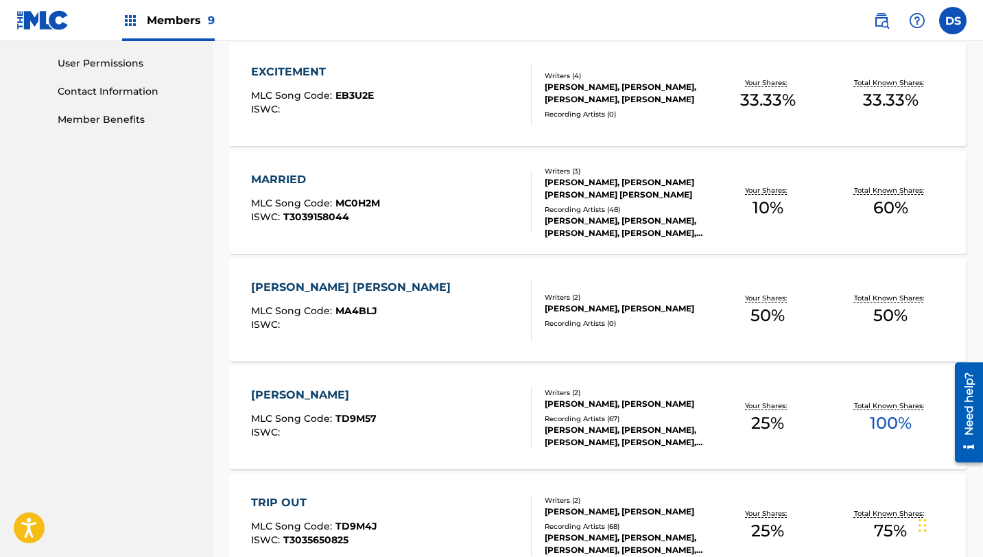
drag, startPoint x: 987, startPoint y: 333, endPoint x: 987, endPoint y: 395, distance: 61.7
drag, startPoint x: 987, startPoint y: 299, endPoint x: 987, endPoint y: 352, distance: 52.8
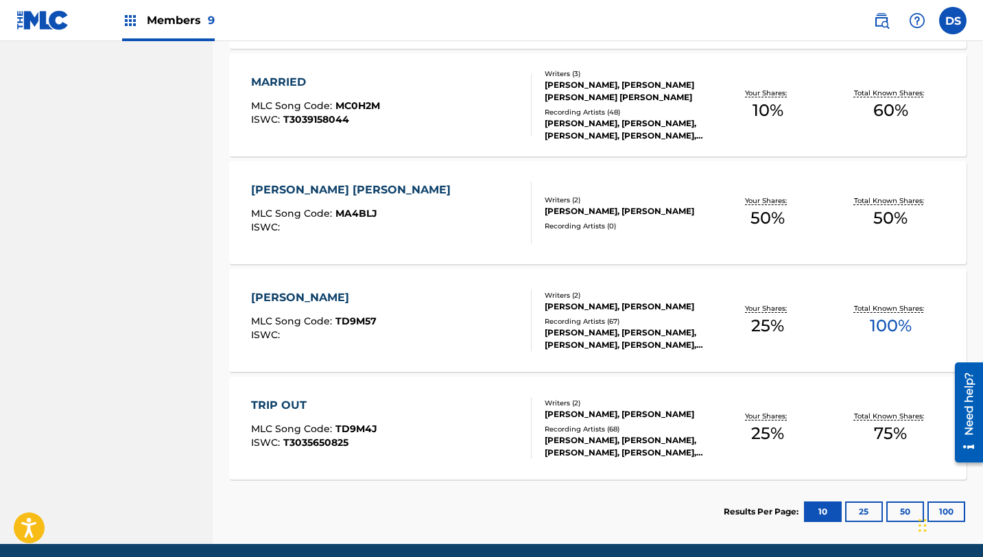
scroll to position [746, 0]
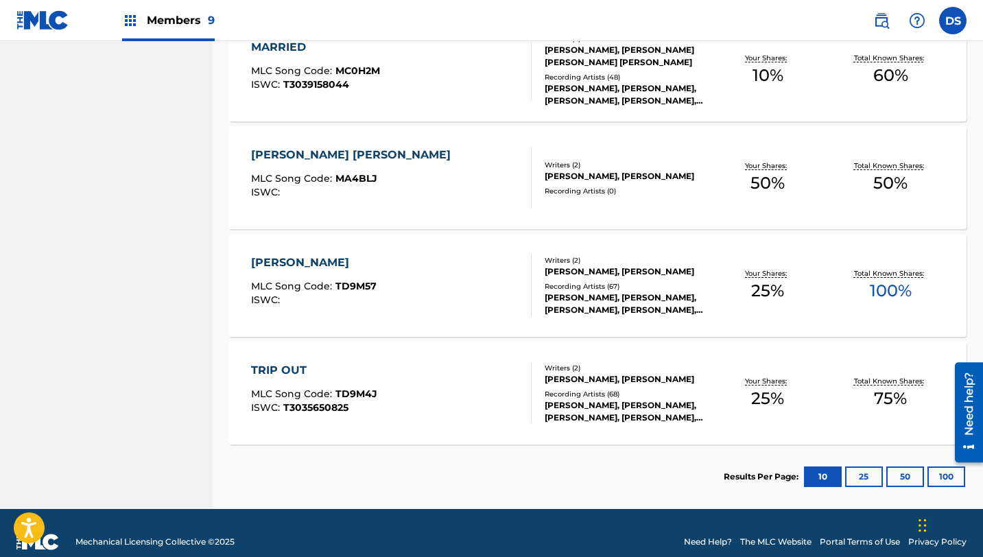
scroll to position [775, 0]
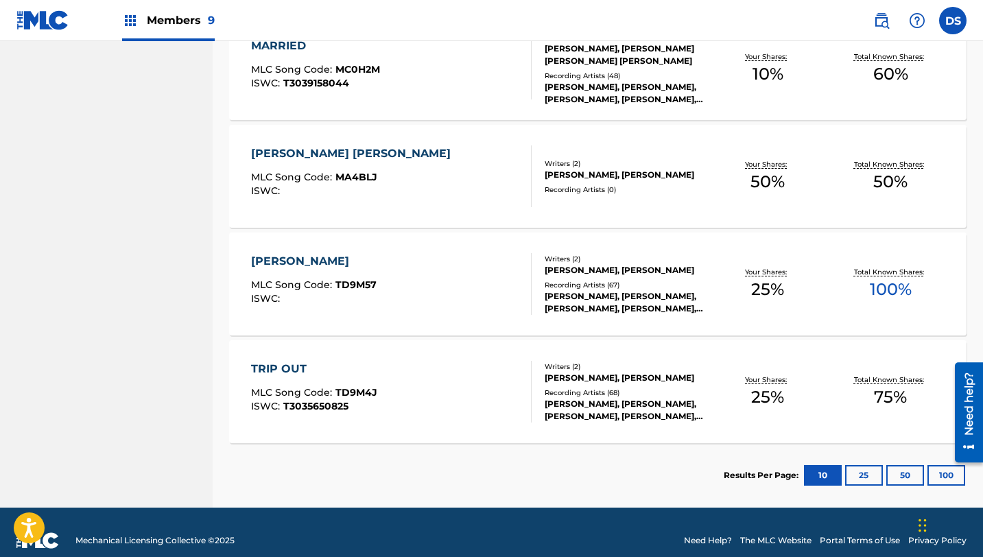
click at [856, 468] on button "25" at bounding box center [864, 475] width 38 height 21
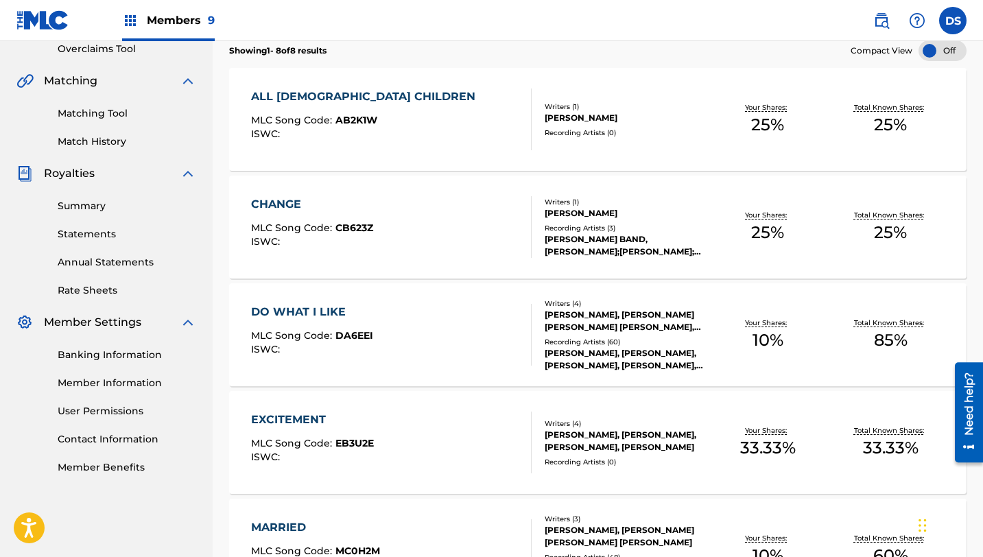
click at [856, 468] on div "SearchWithCriteriac6643da7-f573-45f1-930d-3aeb3bb381bd Work Title Add Criteria …" at bounding box center [597, 425] width 737 height 1207
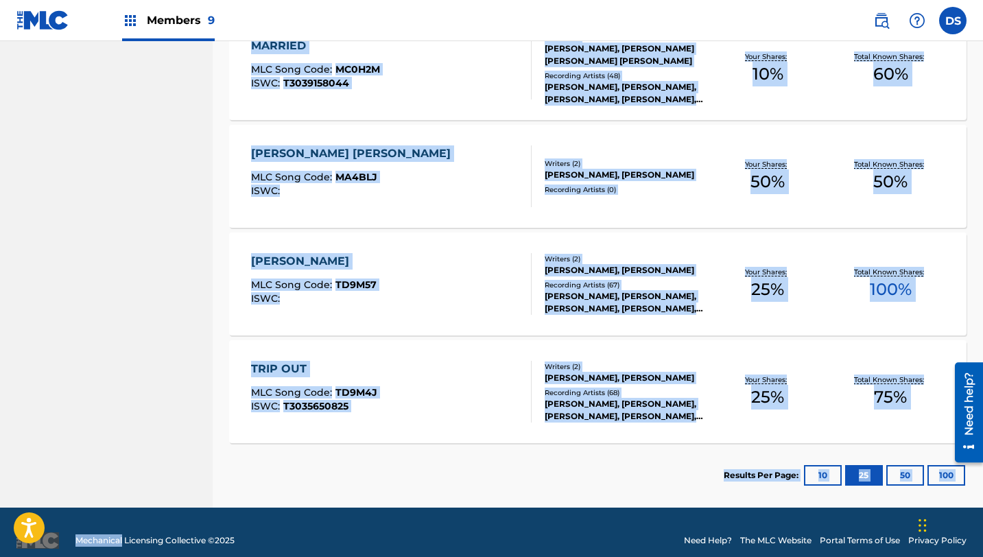
click at [813, 481] on button "10" at bounding box center [823, 475] width 38 height 21
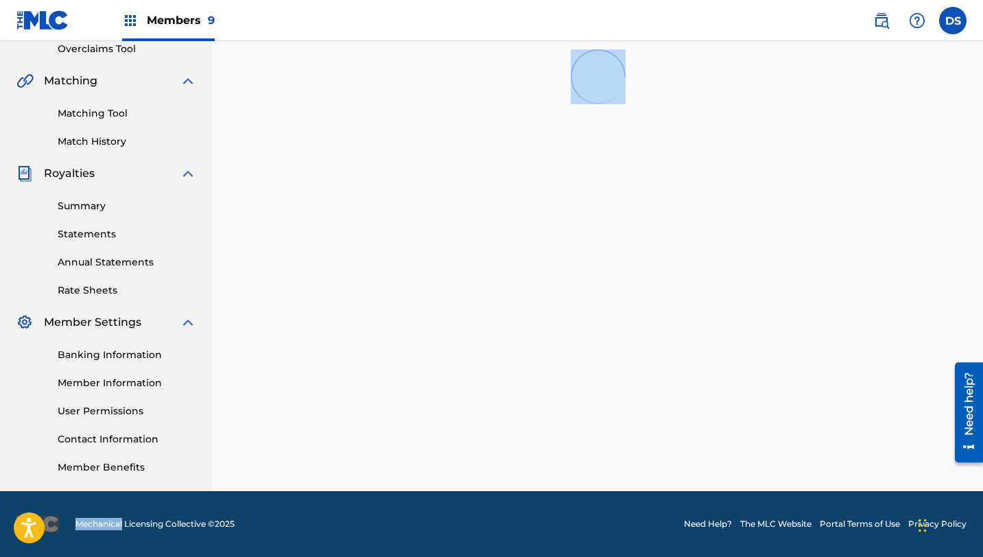
click at [813, 481] on div "SearchWithCriteriac6643da7-f573-45f1-930d-3aeb3bb381bd Work Title Add Criteria …" at bounding box center [597, 176] width 737 height 709
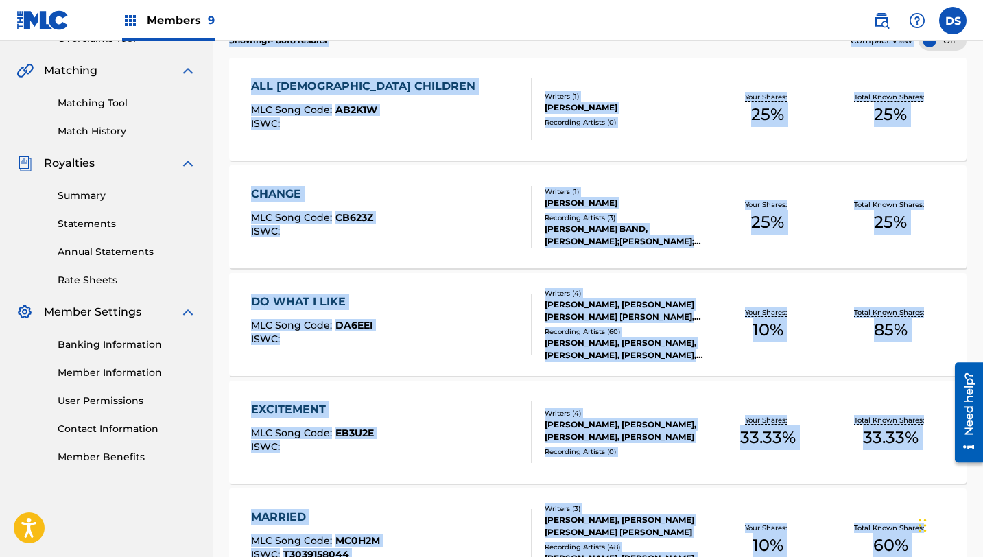
scroll to position [0, 0]
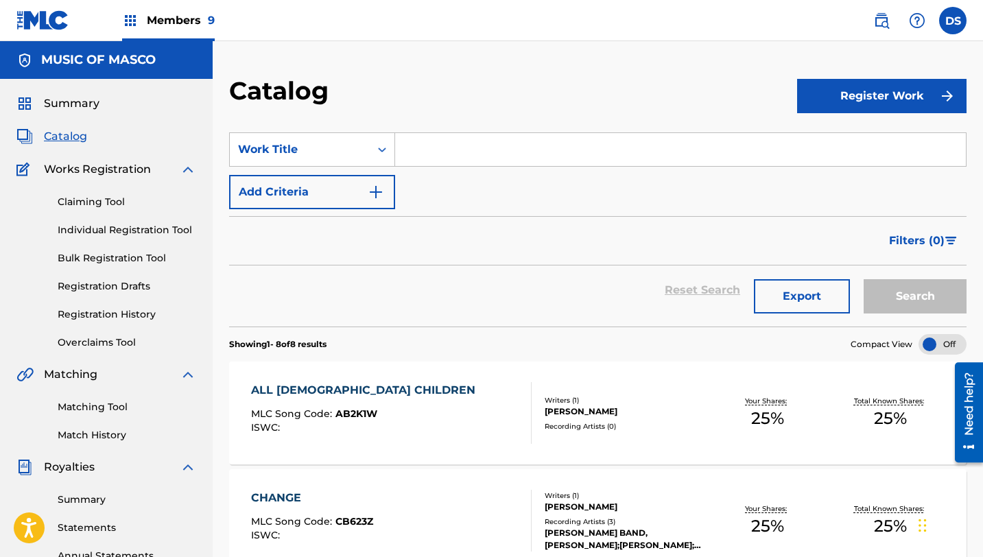
click at [601, 82] on div "Catalog" at bounding box center [513, 95] width 568 height 40
click at [72, 137] on span "Catalog" at bounding box center [65, 136] width 43 height 16
click at [73, 105] on span "Summary" at bounding box center [72, 103] width 56 height 16
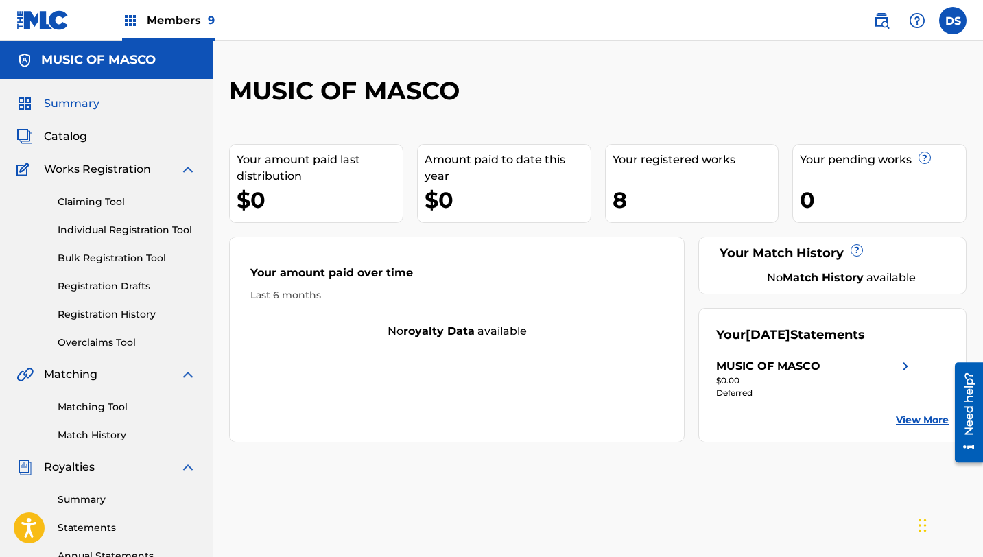
click at [130, 23] on img at bounding box center [130, 20] width 16 height 16
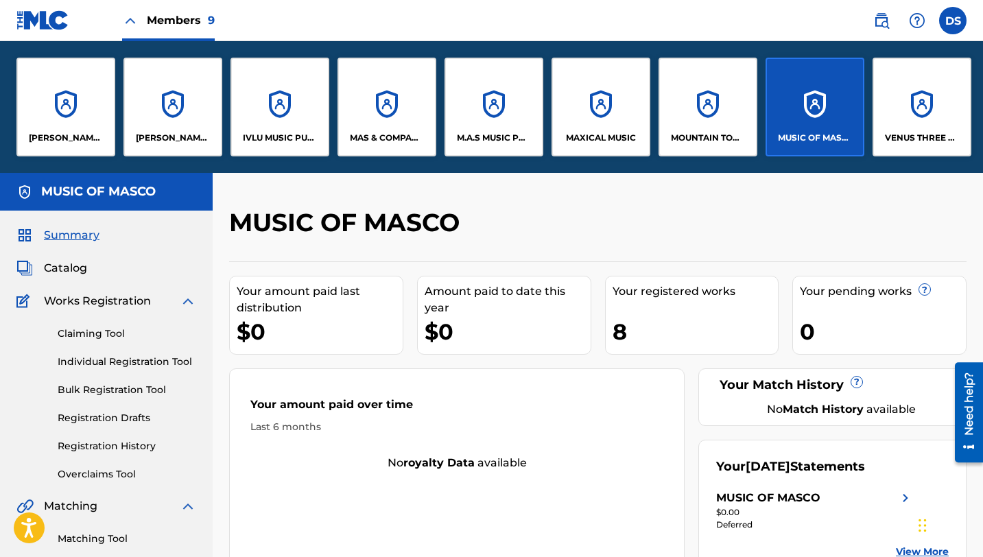
click at [912, 110] on div "VENUS THREE MUSIC" at bounding box center [921, 107] width 99 height 99
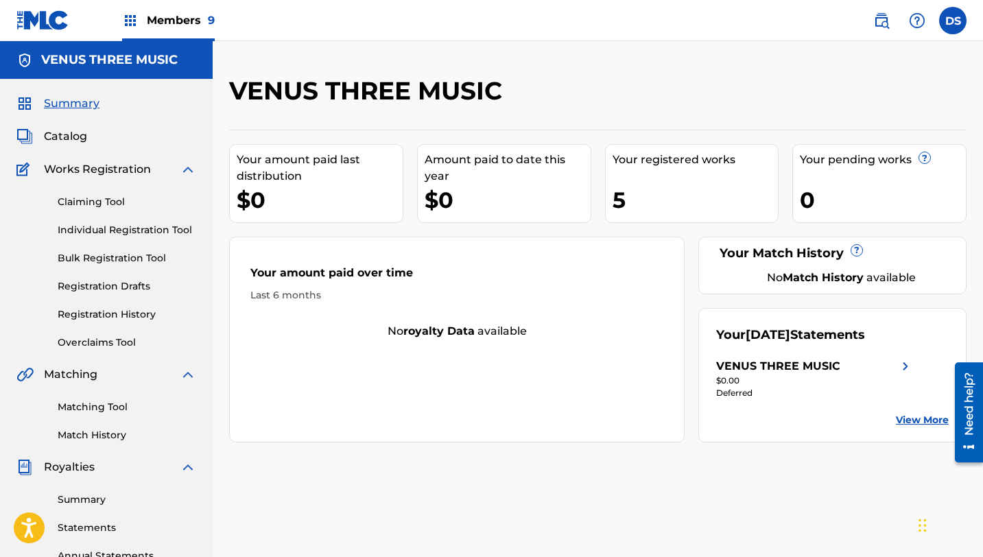
click at [59, 137] on span "Catalog" at bounding box center [65, 136] width 43 height 16
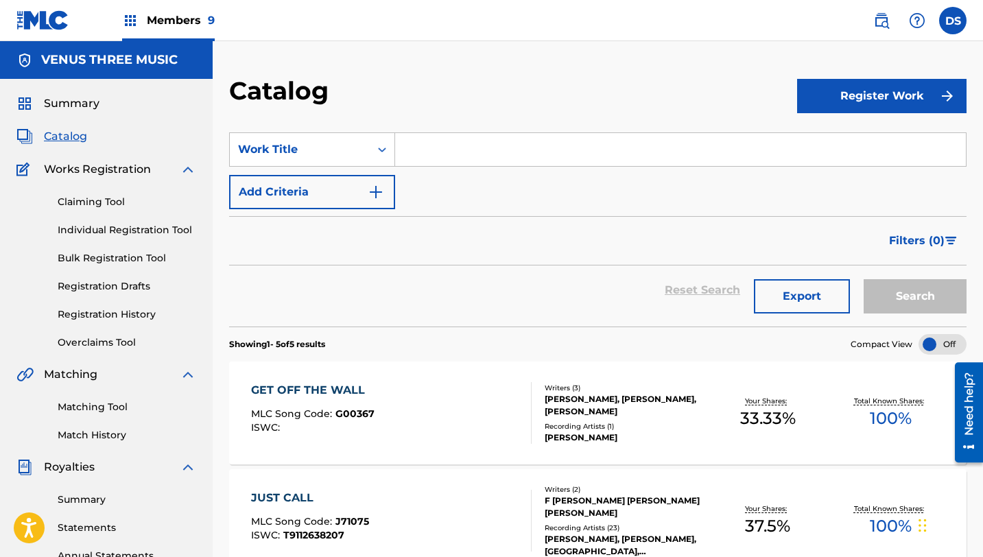
click at [89, 501] on link "Summary" at bounding box center [127, 499] width 138 height 14
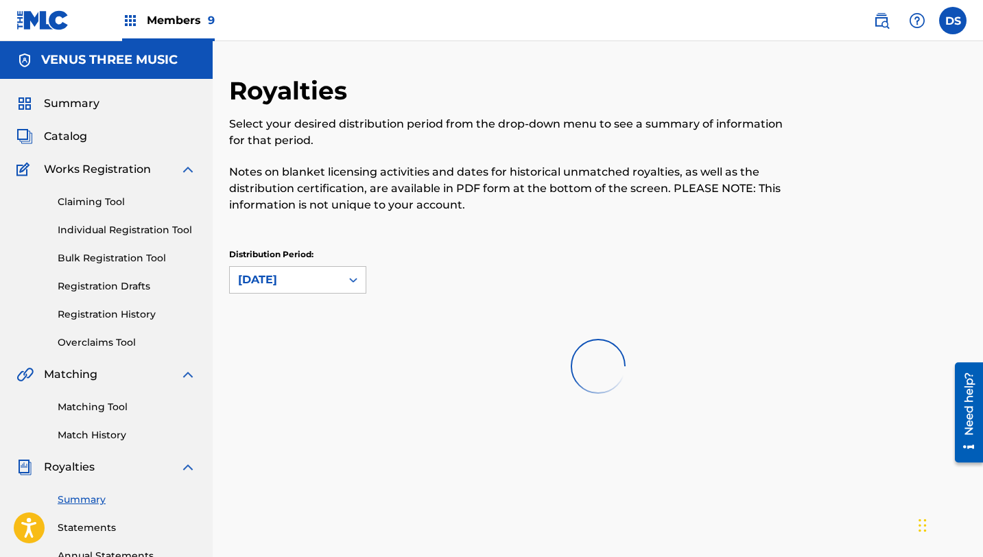
click at [89, 501] on link "Summary" at bounding box center [127, 499] width 138 height 14
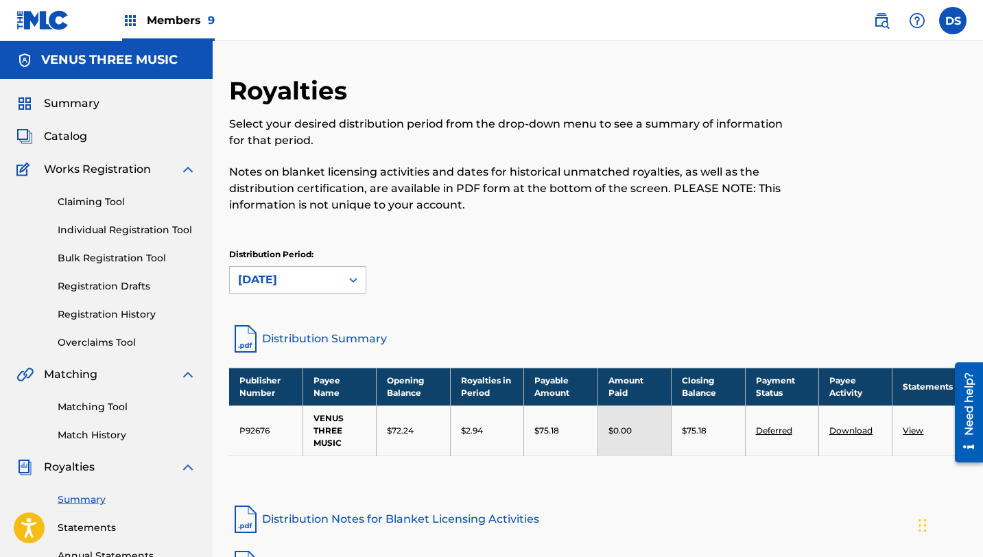
scroll to position [21, 0]
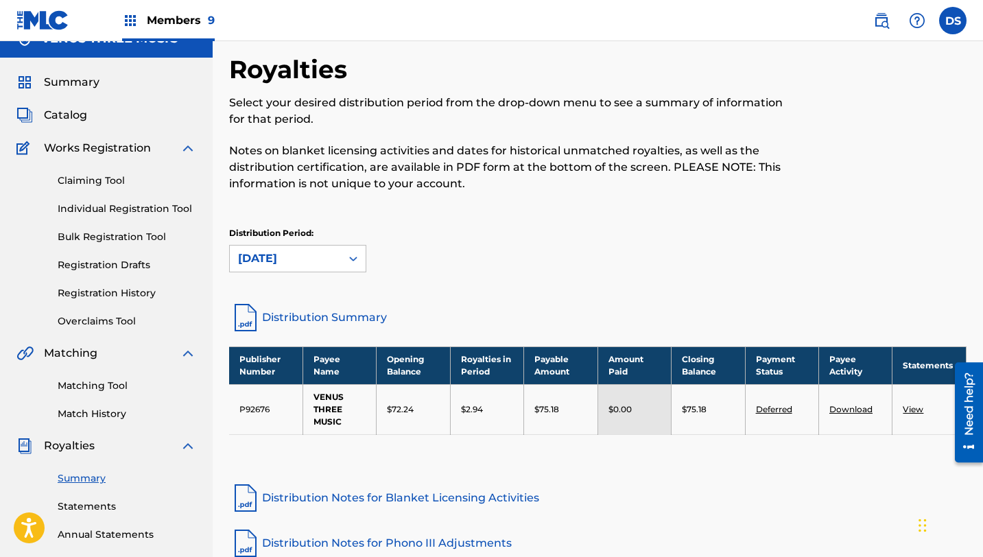
drag, startPoint x: 987, startPoint y: 318, endPoint x: 987, endPoint y: 374, distance: 56.2
click at [982, 374] on html "Accessibility Screen-Reader Guide, Feedback, and Issue Reporting | New window C…" at bounding box center [491, 257] width 983 height 557
drag, startPoint x: 976, startPoint y: 287, endPoint x: 978, endPoint y: 295, distance: 7.7
click at [976, 289] on div "Royalties Select your desired distribution period from the drop-down menu to se…" at bounding box center [598, 408] width 770 height 709
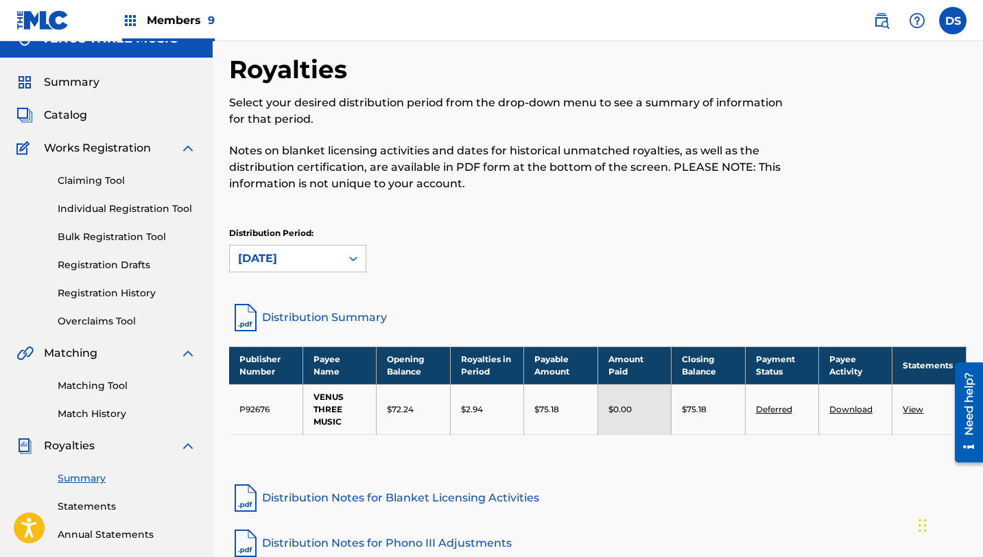
drag, startPoint x: 978, startPoint y: 295, endPoint x: 979, endPoint y: 304, distance: 9.0
click at [979, 304] on div "Royalties Select your desired distribution period from the drop-down menu to se…" at bounding box center [598, 408] width 770 height 709
click at [880, 290] on div "Royalties Select your desired distribution period from the drop-down menu to se…" at bounding box center [597, 177] width 737 height 247
click at [127, 21] on img at bounding box center [130, 20] width 16 height 16
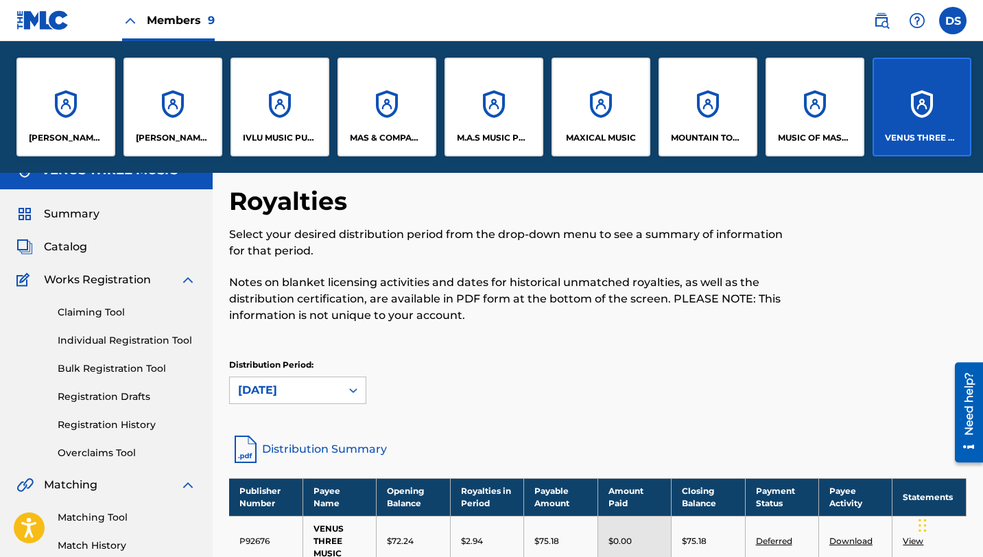
scroll to position [153, 0]
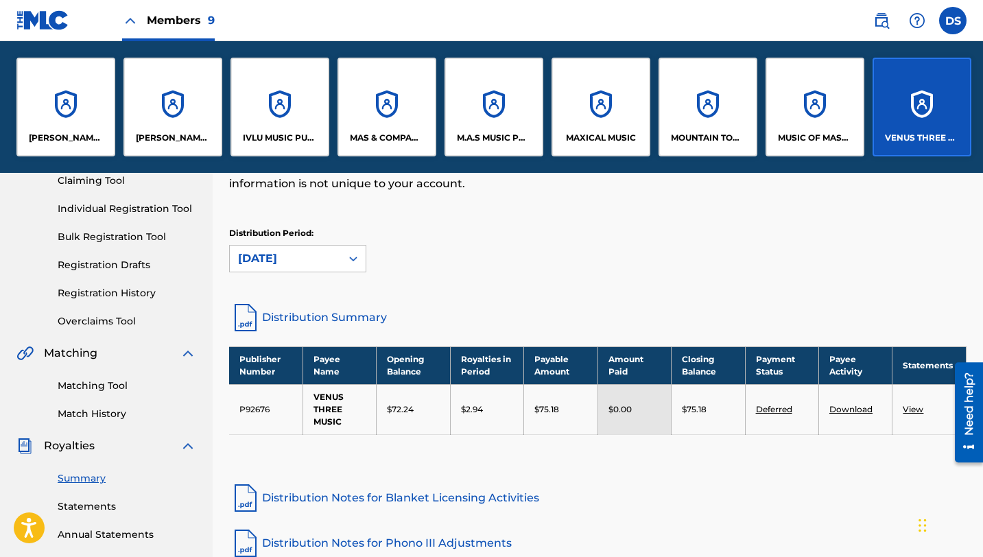
click at [982, 137] on html "Accessibility Screen-Reader Guide, Feedback, and Issue Reporting | New window C…" at bounding box center [491, 125] width 983 height 557
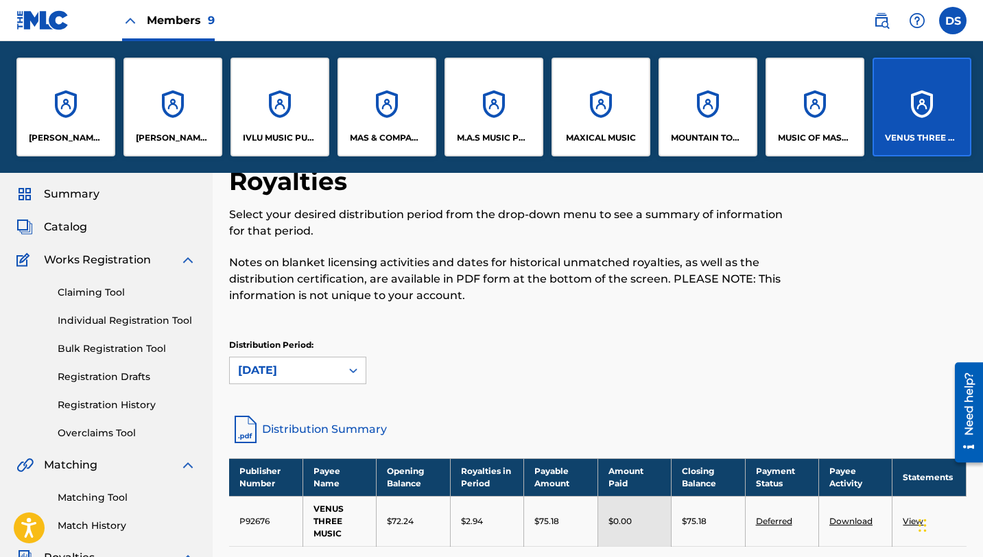
scroll to position [51, 0]
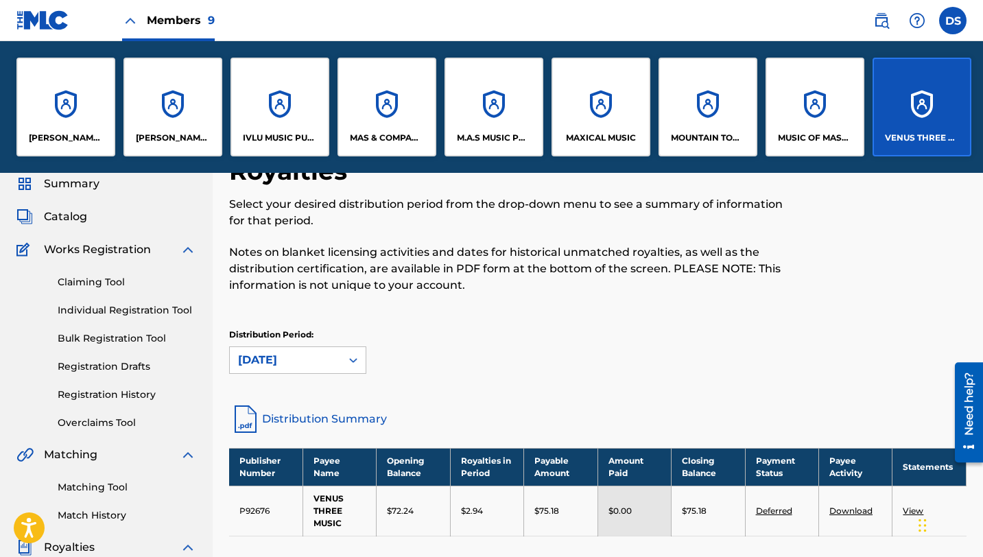
click at [982, 115] on html "Accessibility Screen-Reader Guide, Feedback, and Issue Reporting | New window C…" at bounding box center [491, 227] width 983 height 557
drag, startPoint x: 987, startPoint y: 125, endPoint x: 987, endPoint y: 147, distance: 22.6
click at [982, 147] on html "Accessibility Screen-Reader Guide, Feedback, and Issue Reporting | New window C…" at bounding box center [491, 227] width 983 height 557
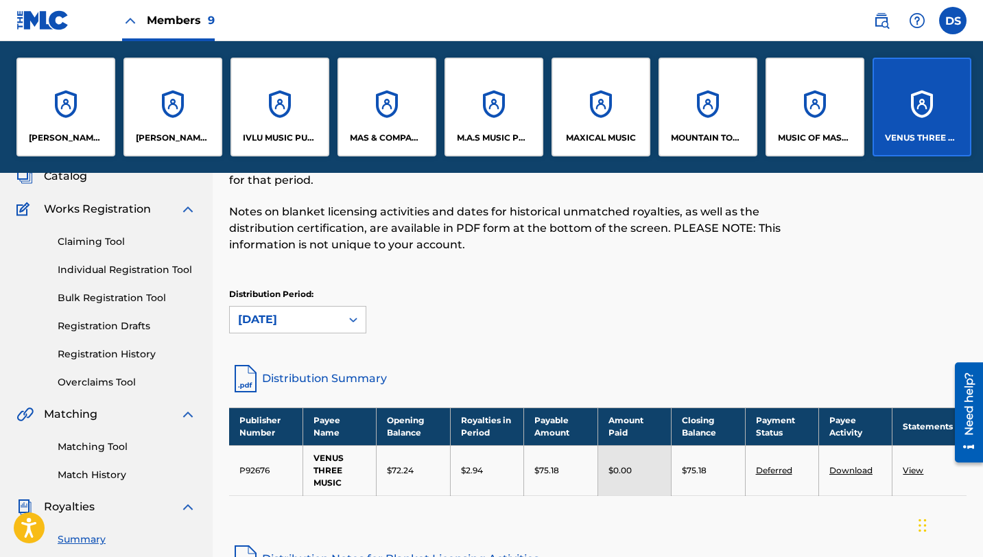
scroll to position [93, 0]
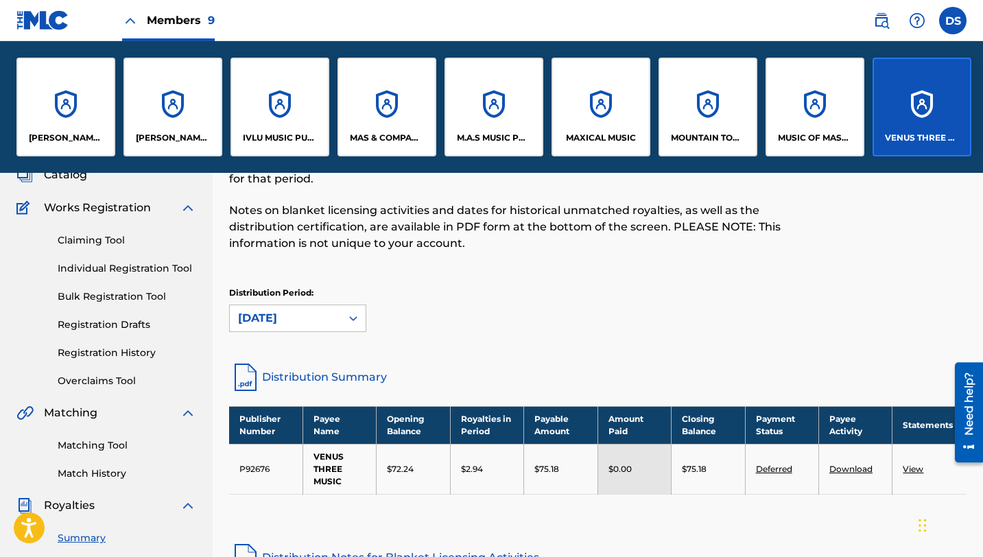
drag, startPoint x: 987, startPoint y: 178, endPoint x: 971, endPoint y: 196, distance: 23.8
click at [982, 180] on html "Accessibility Screen-Reader Guide, Feedback, and Issue Reporting | New window C…" at bounding box center [491, 185] width 983 height 557
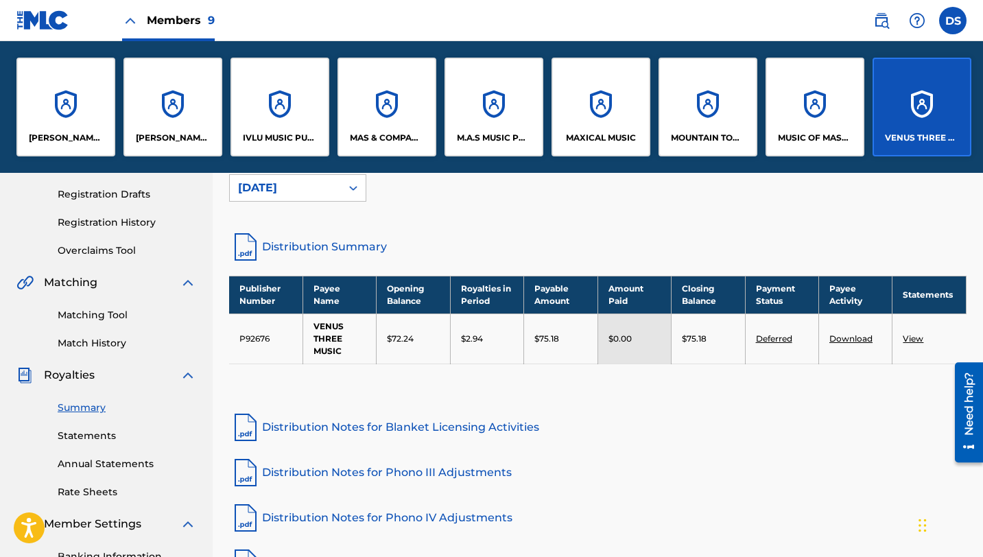
scroll to position [231, 0]
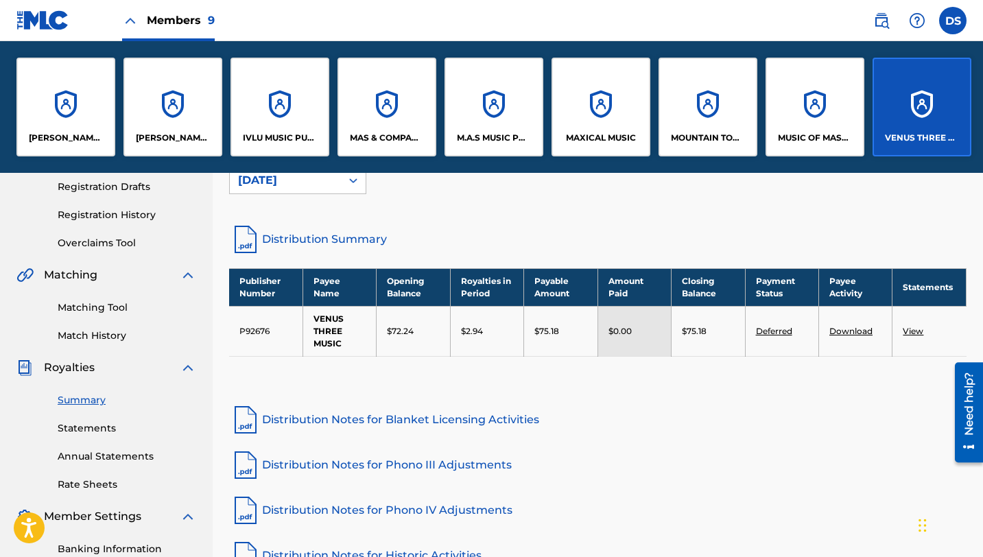
click at [982, 262] on html "Accessibility Screen-Reader Guide, Feedback, and Issue Reporting | New window C…" at bounding box center [491, 47] width 983 height 557
drag, startPoint x: 987, startPoint y: 236, endPoint x: 987, endPoint y: 263, distance: 27.4
click at [982, 263] on html "Accessibility Screen-Reader Guide, Feedback, and Issue Reporting | New window C…" at bounding box center [491, 47] width 983 height 557
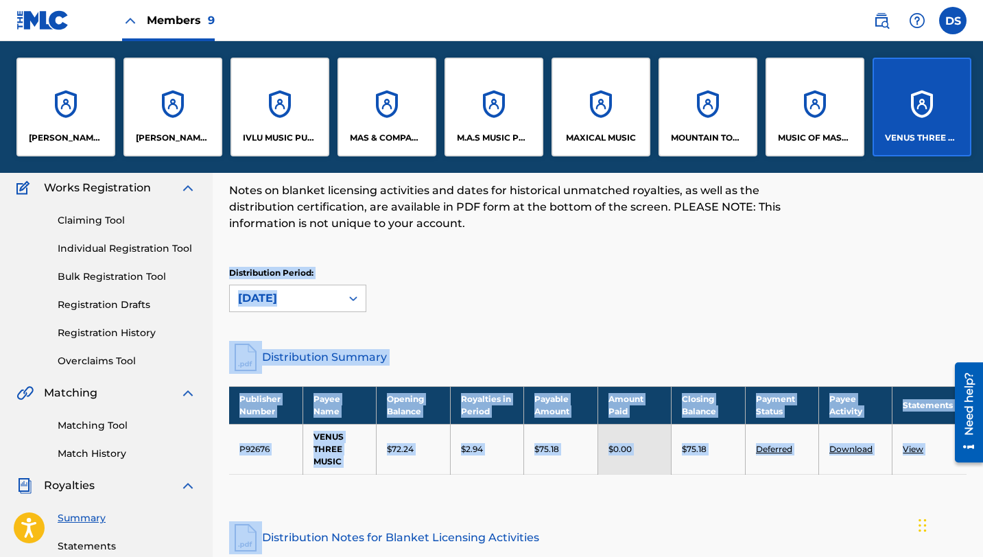
scroll to position [112, 0]
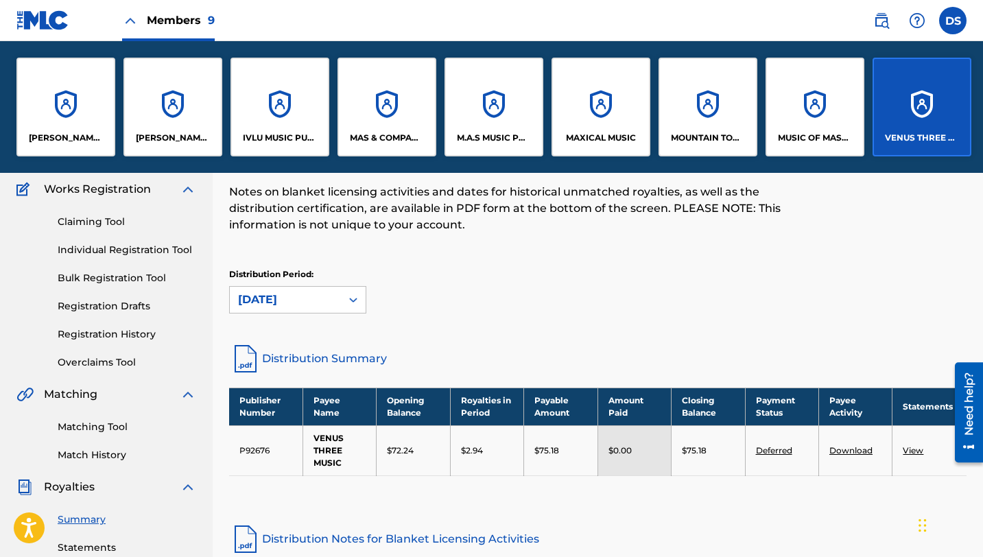
click at [982, 181] on html "Accessibility Screen-Reader Guide, Feedback, and Issue Reporting | New window C…" at bounding box center [491, 166] width 983 height 557
click at [982, 180] on html "Accessibility Screen-Reader Guide, Feedback, and Issue Reporting | New window C…" at bounding box center [491, 166] width 983 height 557
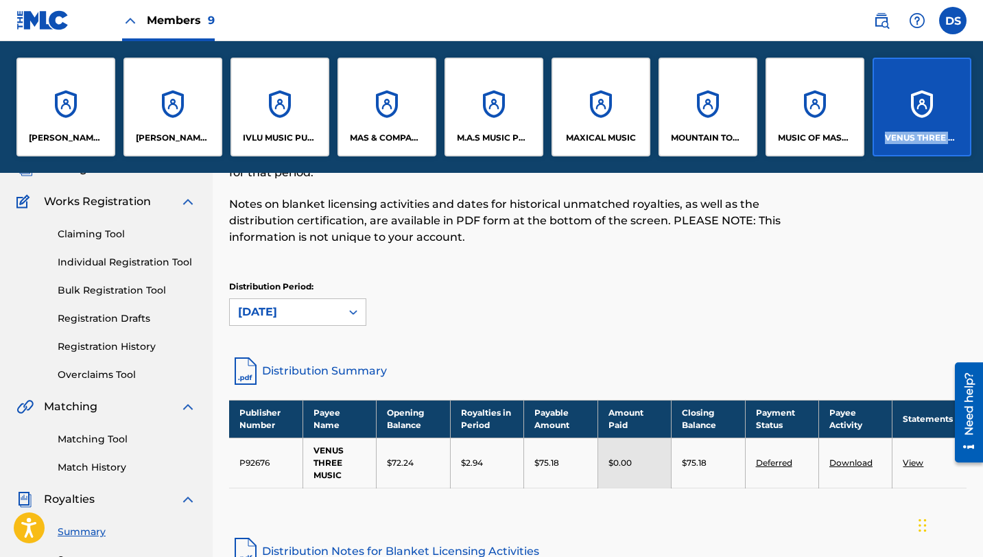
scroll to position [0, 5]
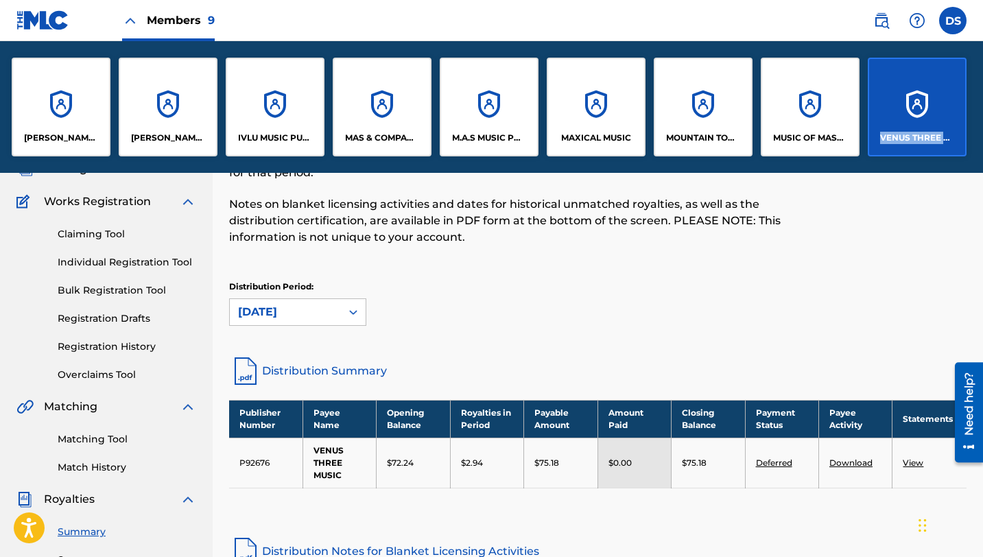
click at [981, 128] on div "[PERSON_NAME] ENTERTAINMENT, LLC [PERSON_NAME] [PERSON_NAME] PUBLISHING IVLU MU…" at bounding box center [488, 107] width 987 height 132
click at [982, 121] on div "[PERSON_NAME] ENTERTAINMENT, LLC [PERSON_NAME] [PERSON_NAME] PUBLISHING IVLU MU…" at bounding box center [488, 107] width 987 height 132
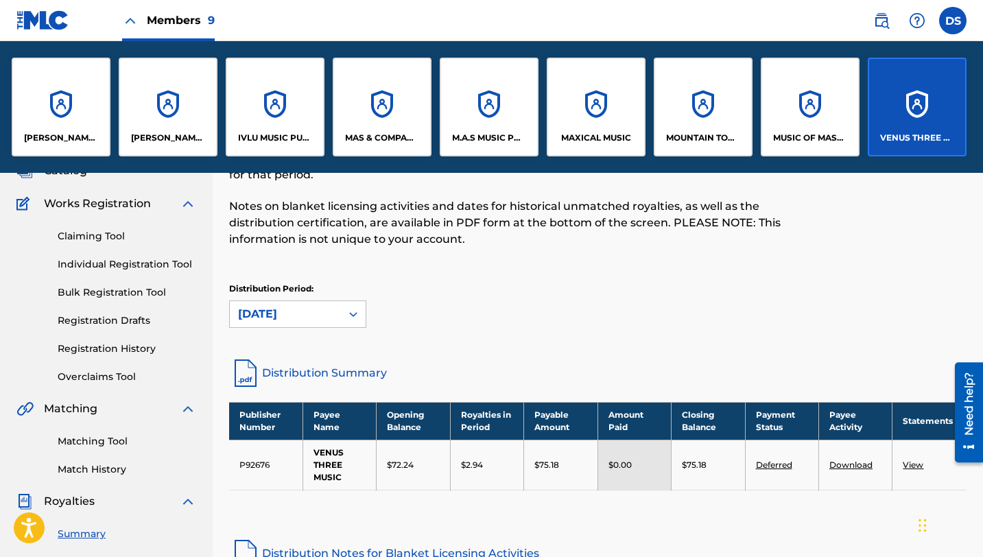
click at [583, 132] on p "MAXICAL MUSIC" at bounding box center [596, 138] width 70 height 12
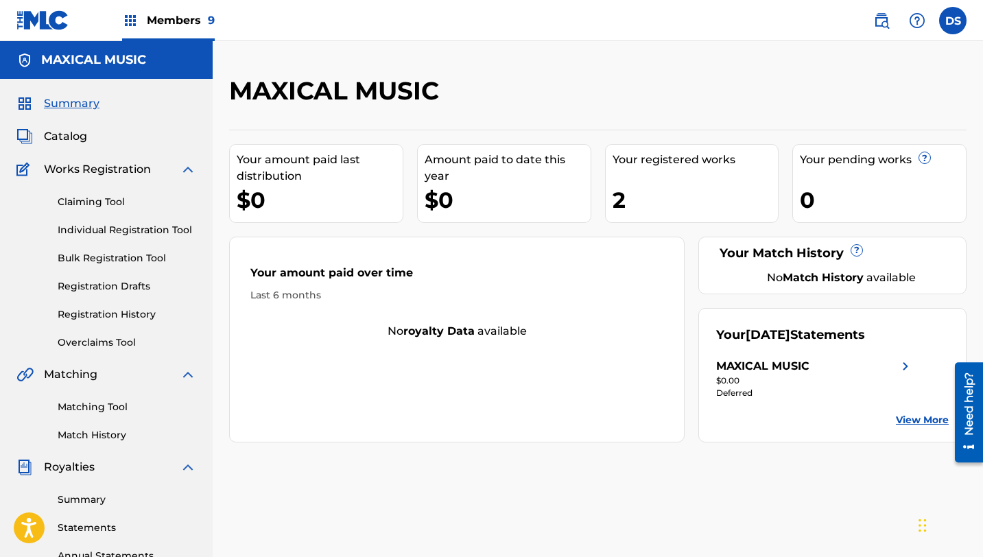
click at [69, 498] on link "Summary" at bounding box center [127, 499] width 138 height 14
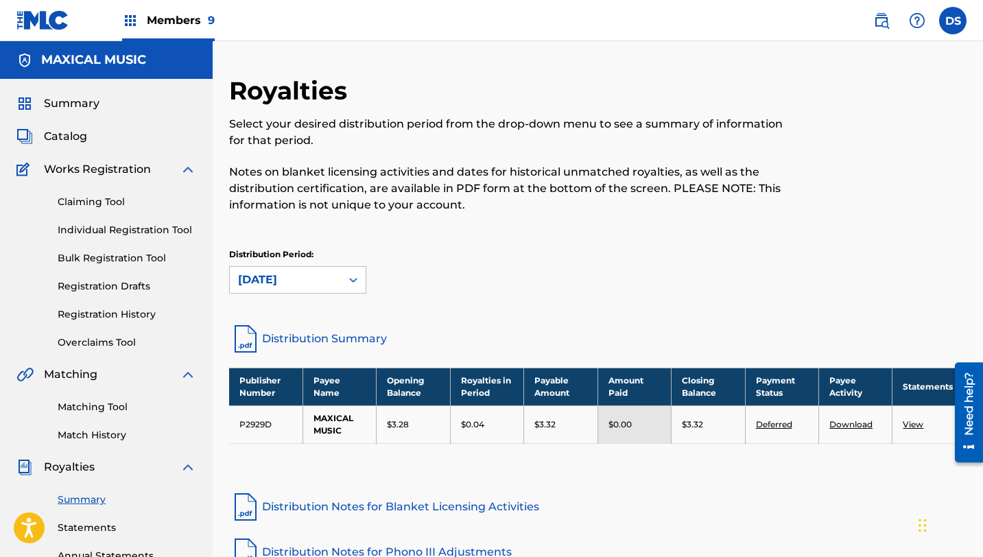
click at [77, 99] on span "Summary" at bounding box center [72, 103] width 56 height 16
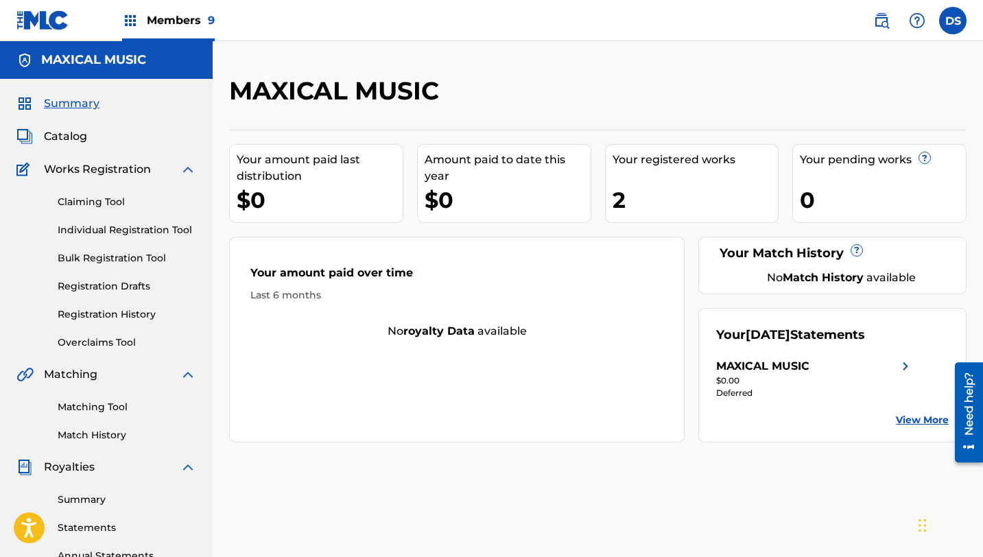
click at [909, 420] on link "View More" at bounding box center [921, 420] width 53 height 14
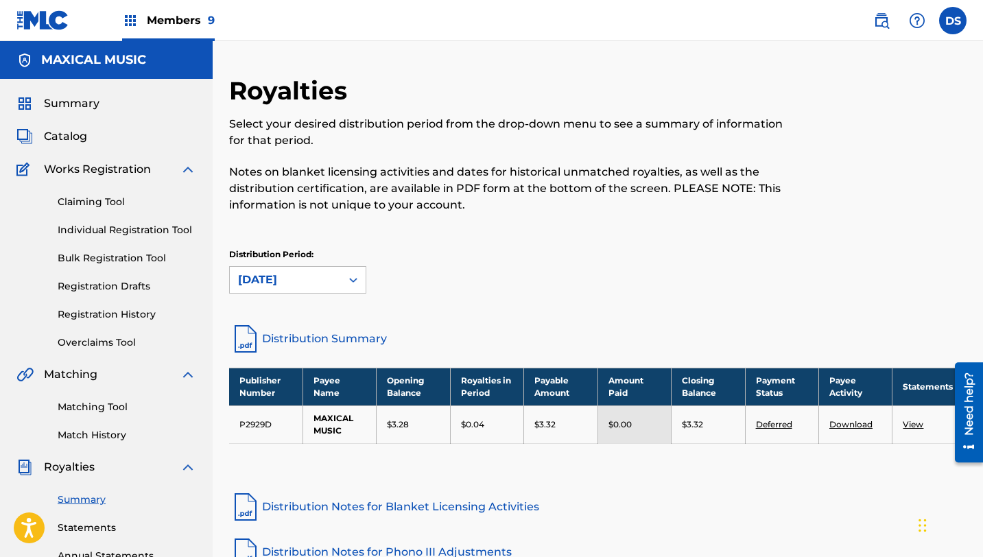
click at [982, 121] on div "Royalties Select your desired distribution period from the drop-down menu to se…" at bounding box center [598, 429] width 770 height 709
